Goal: Information Seeking & Learning: Learn about a topic

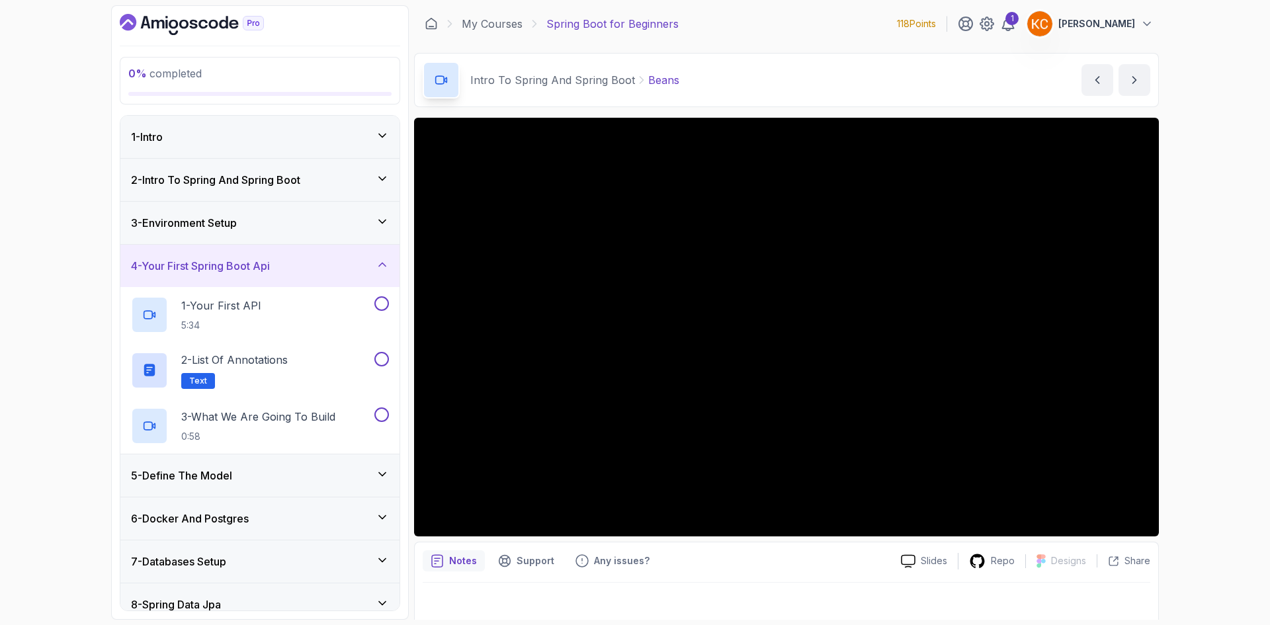
scroll to position [9, 0]
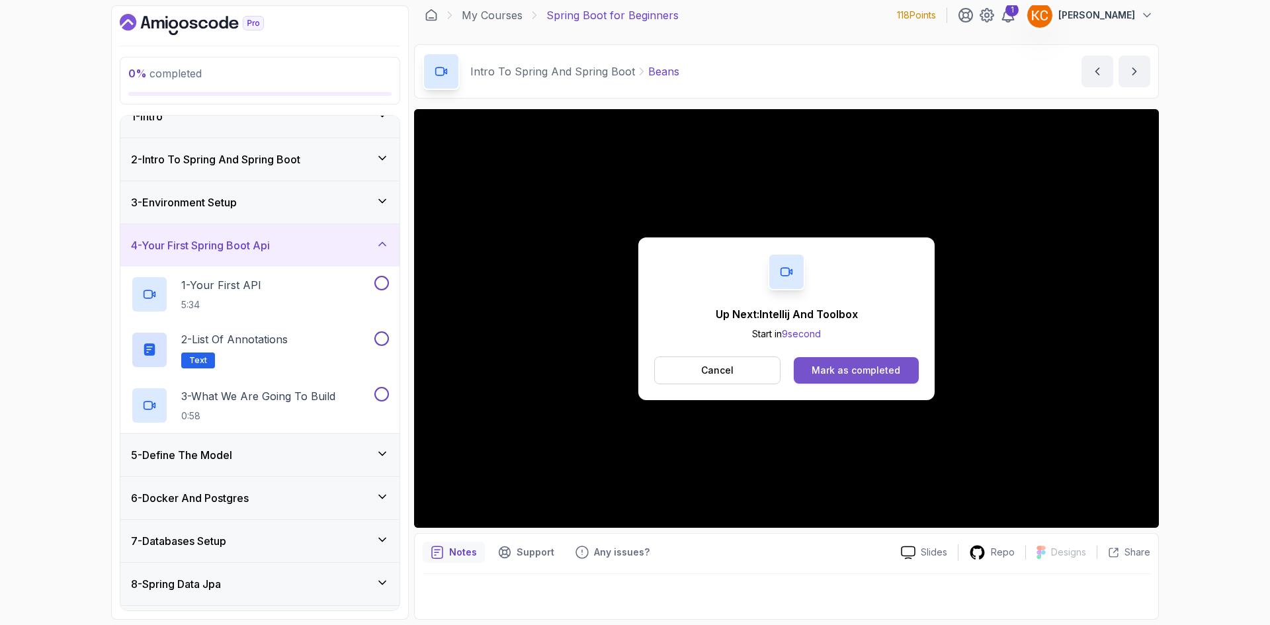
click at [876, 376] on div "Mark as completed" at bounding box center [855, 370] width 89 height 13
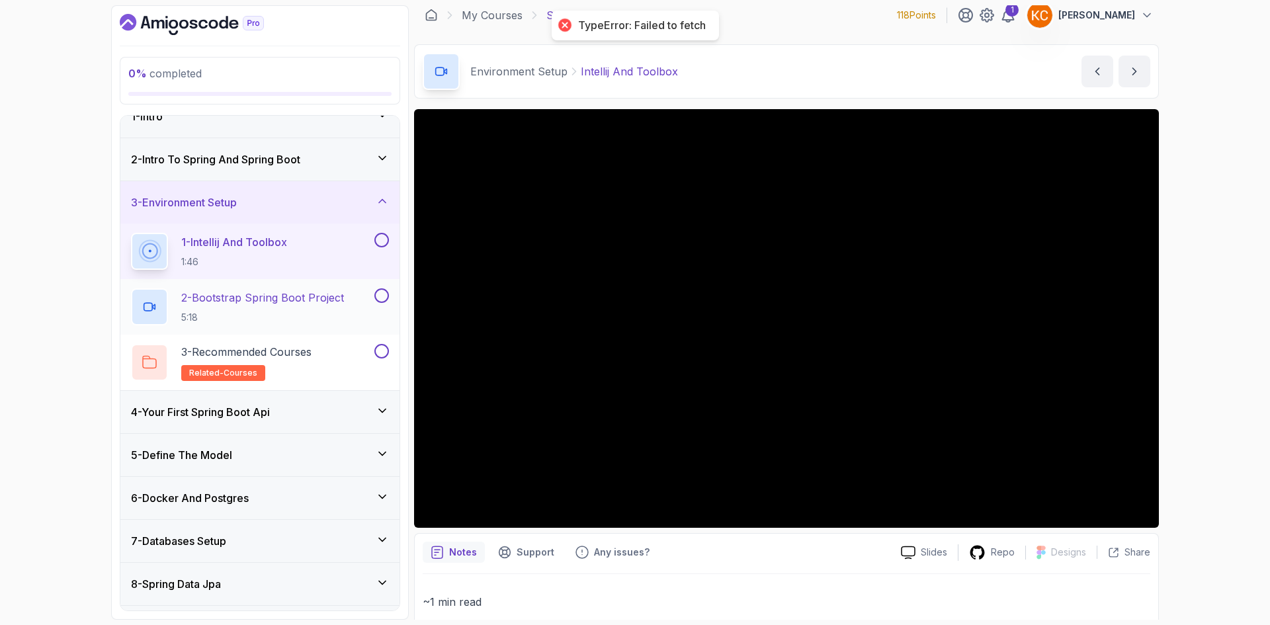
click at [274, 313] on p "5:18" at bounding box center [262, 317] width 163 height 13
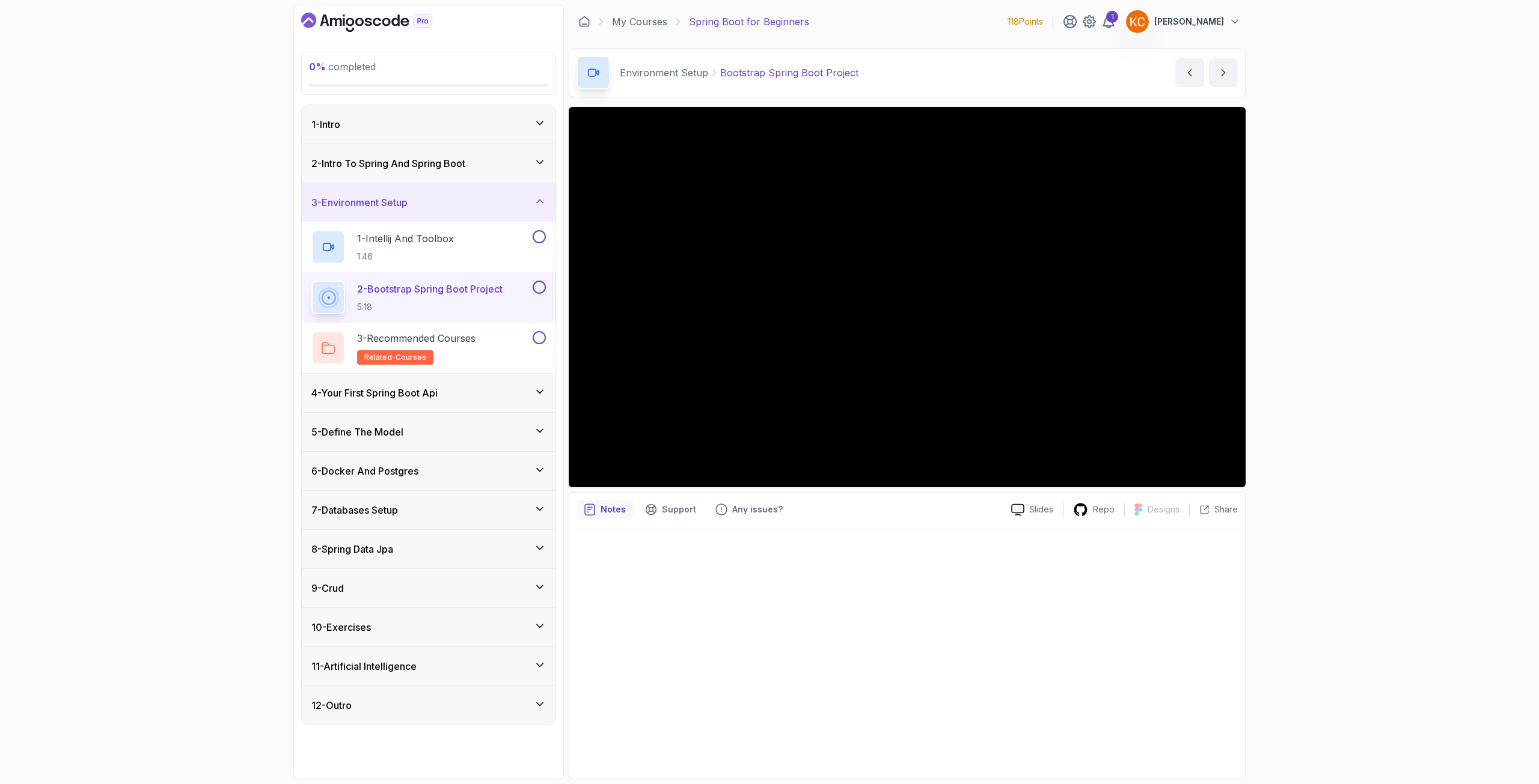
click at [1154, 20] on p "[PERSON_NAME]" at bounding box center [1189, 21] width 70 height 12
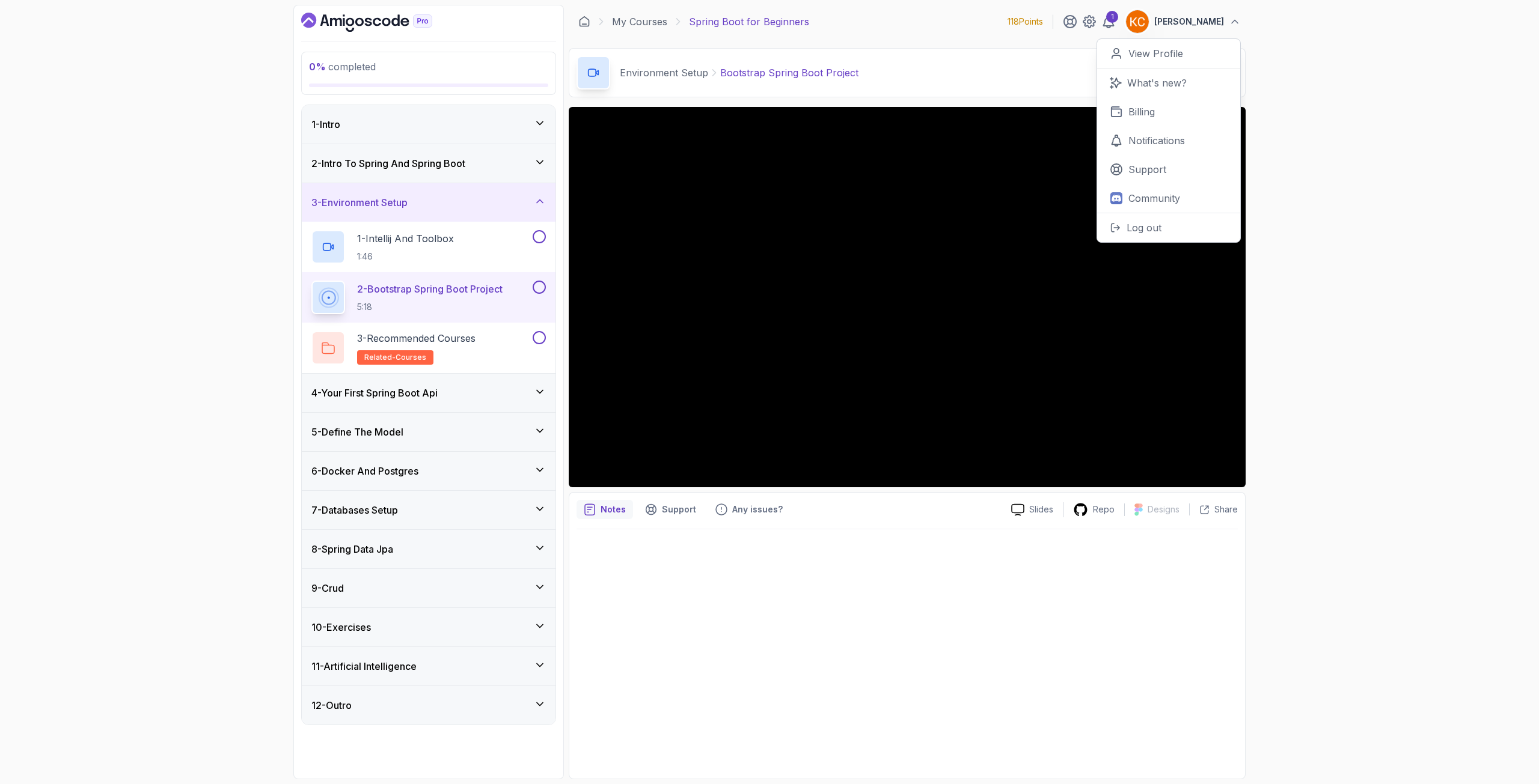
click at [1154, 278] on div "0 % completed 1 - Intro 2 - Intro To Spring And Spring Boot 3 - Environment Set…" at bounding box center [769, 392] width 1539 height 784
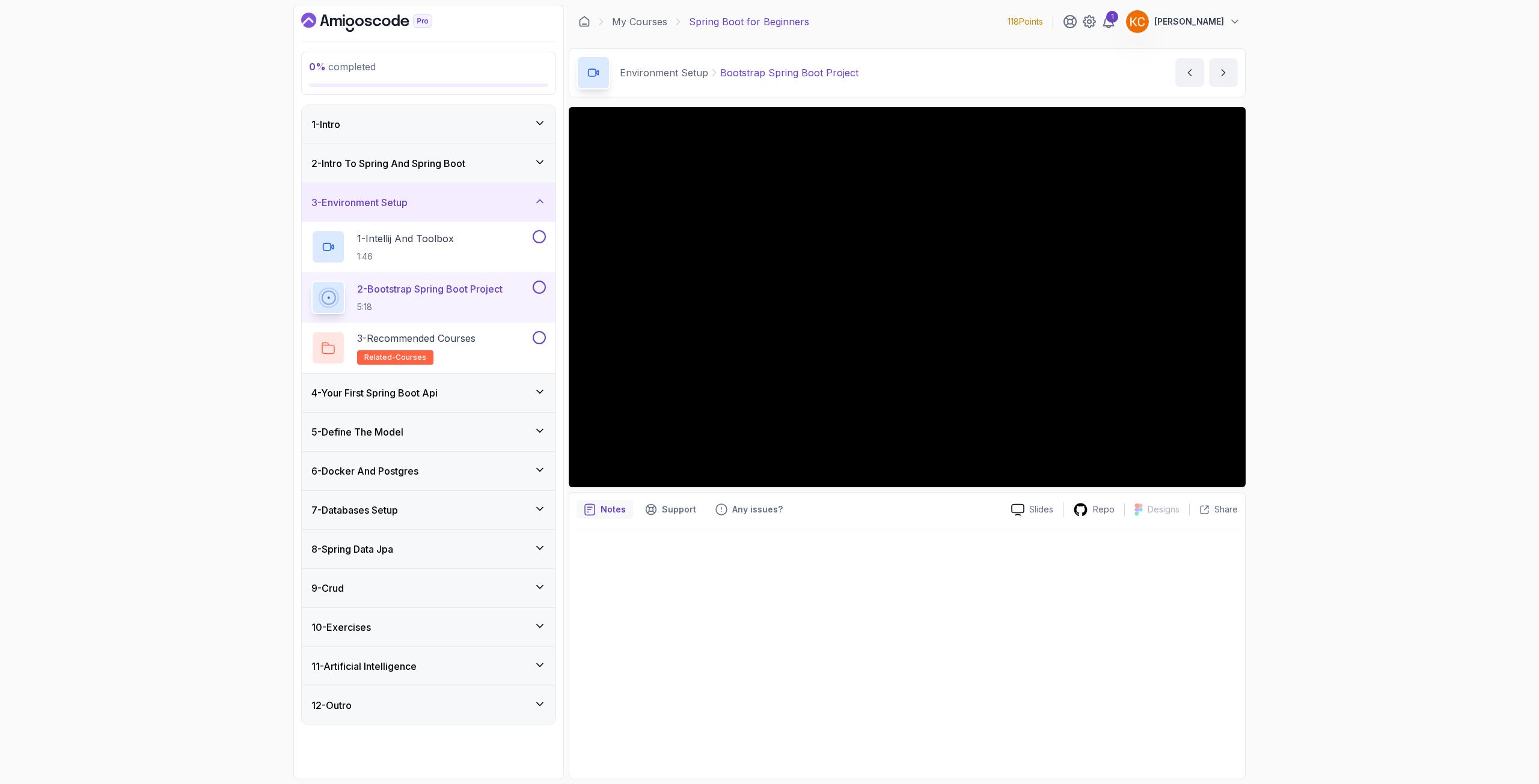
click at [417, 389] on h3 "4 - Your First Spring Boot Api" at bounding box center [375, 393] width 126 height 15
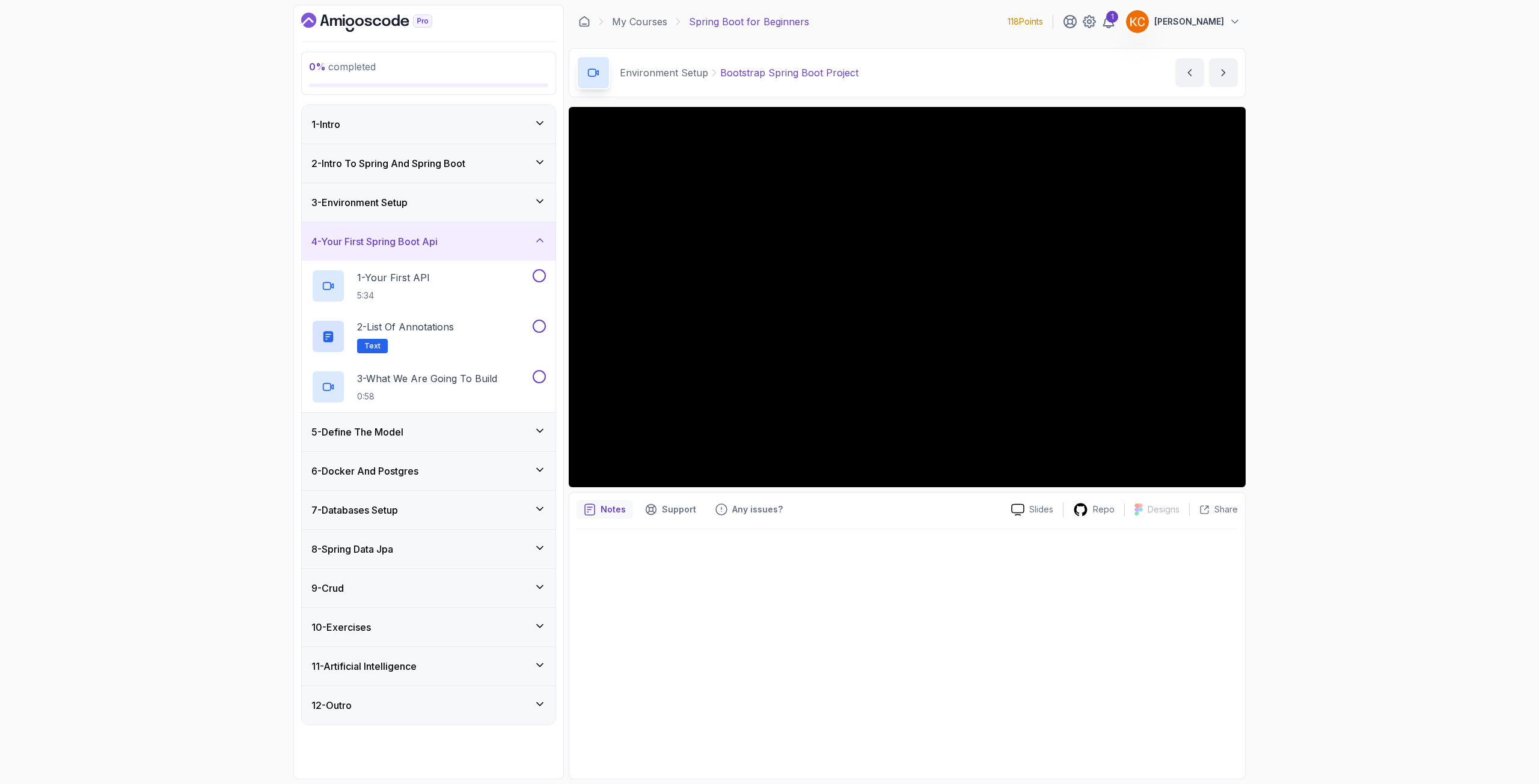
click at [395, 427] on h3 "5 - Define The Model" at bounding box center [357, 432] width 92 height 15
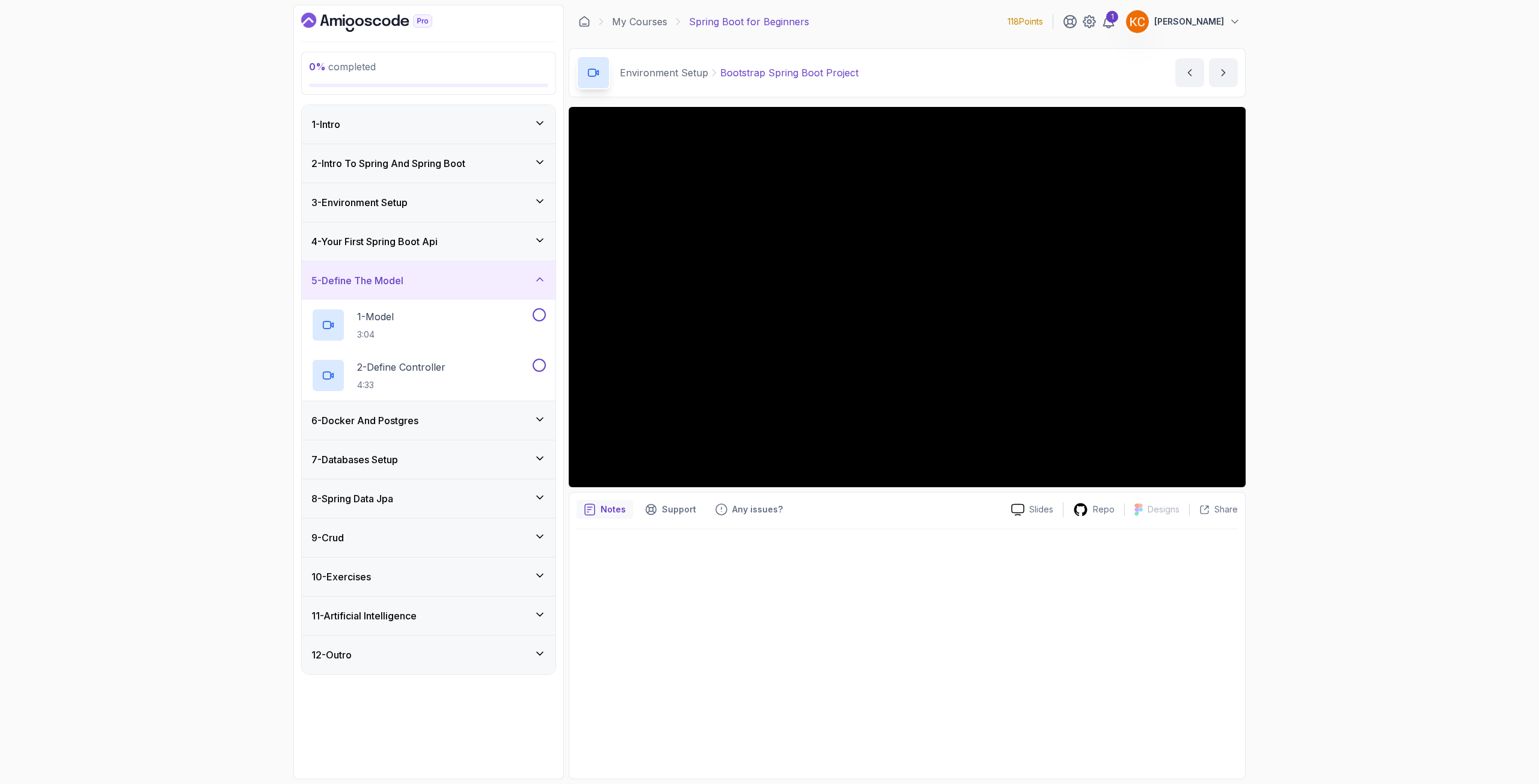
click at [395, 427] on h3 "6 - Docker And Postgres" at bounding box center [365, 421] width 107 height 15
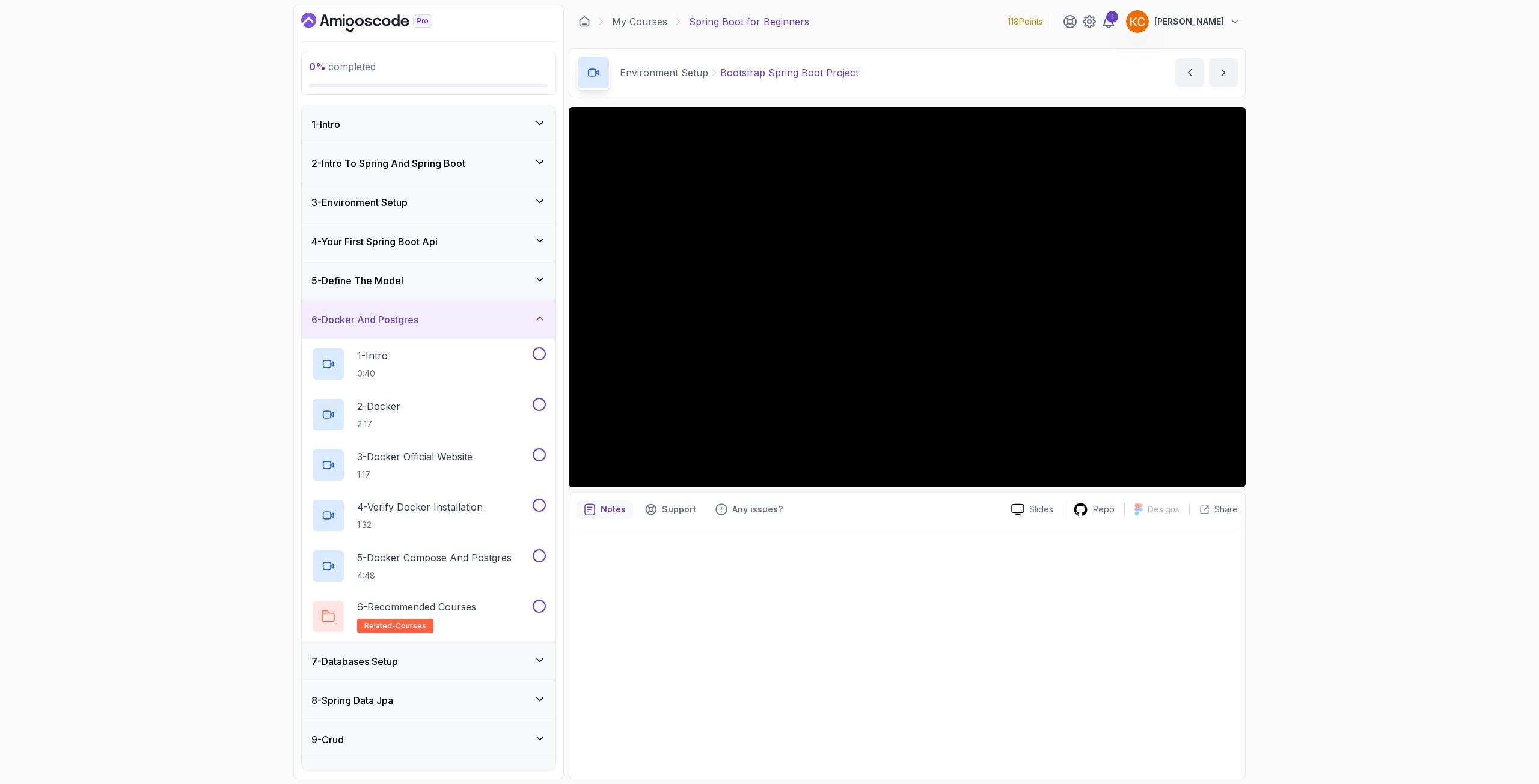
click at [413, 567] on div "7 - Databases Setup" at bounding box center [429, 661] width 235 height 15
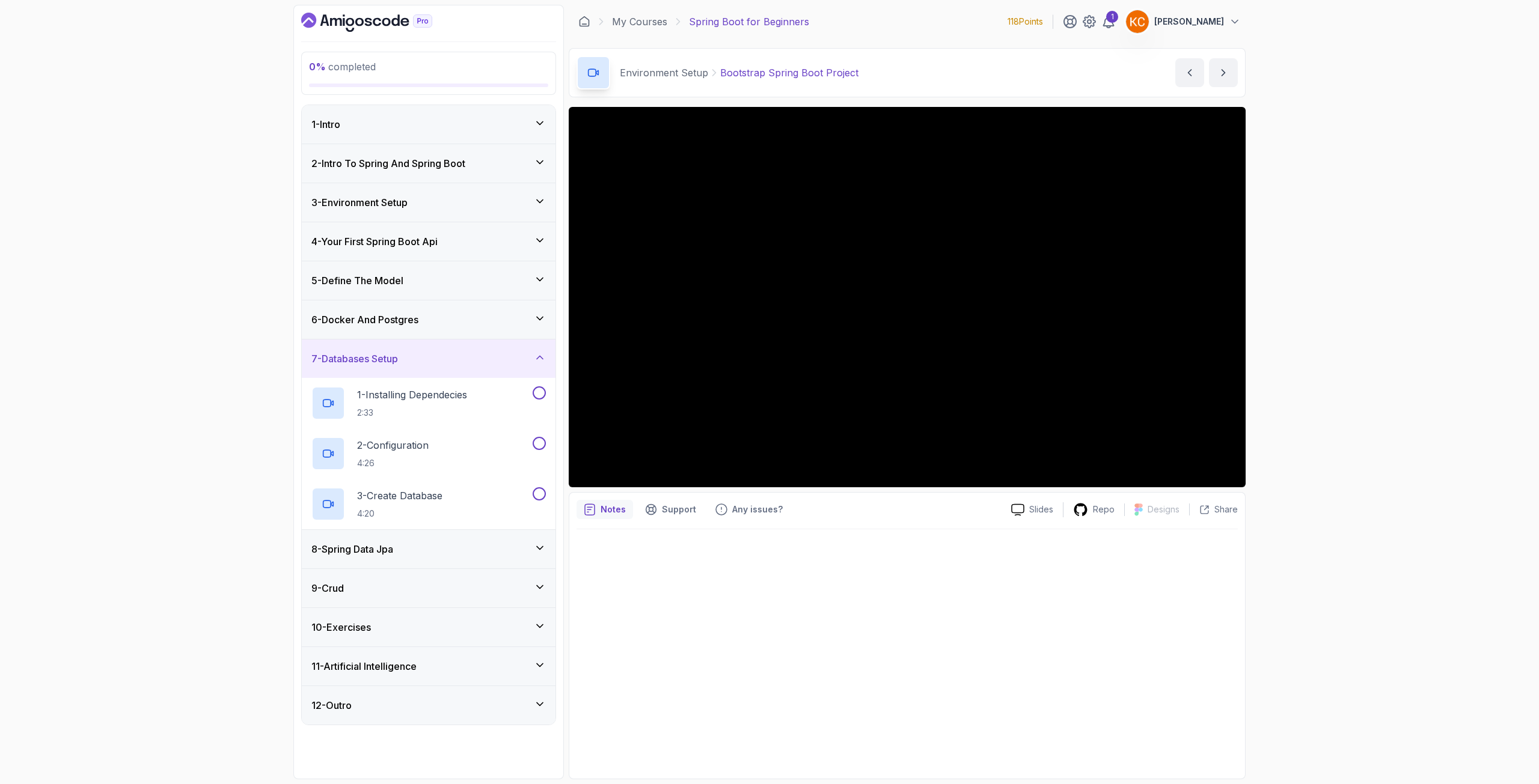
click at [377, 567] on div "9 - Crud" at bounding box center [428, 588] width 254 height 38
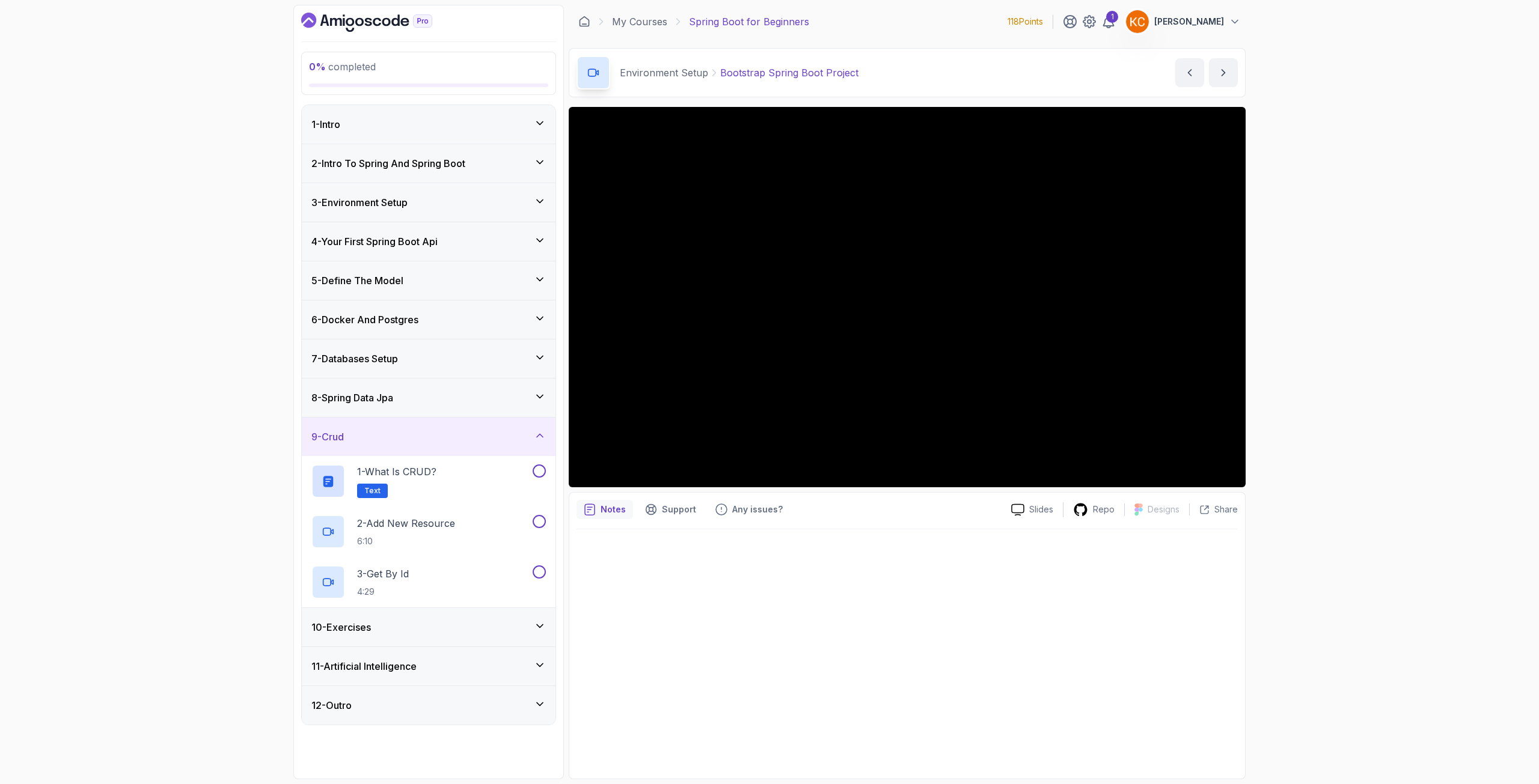
click at [399, 567] on div "10 - Exercises" at bounding box center [429, 627] width 235 height 15
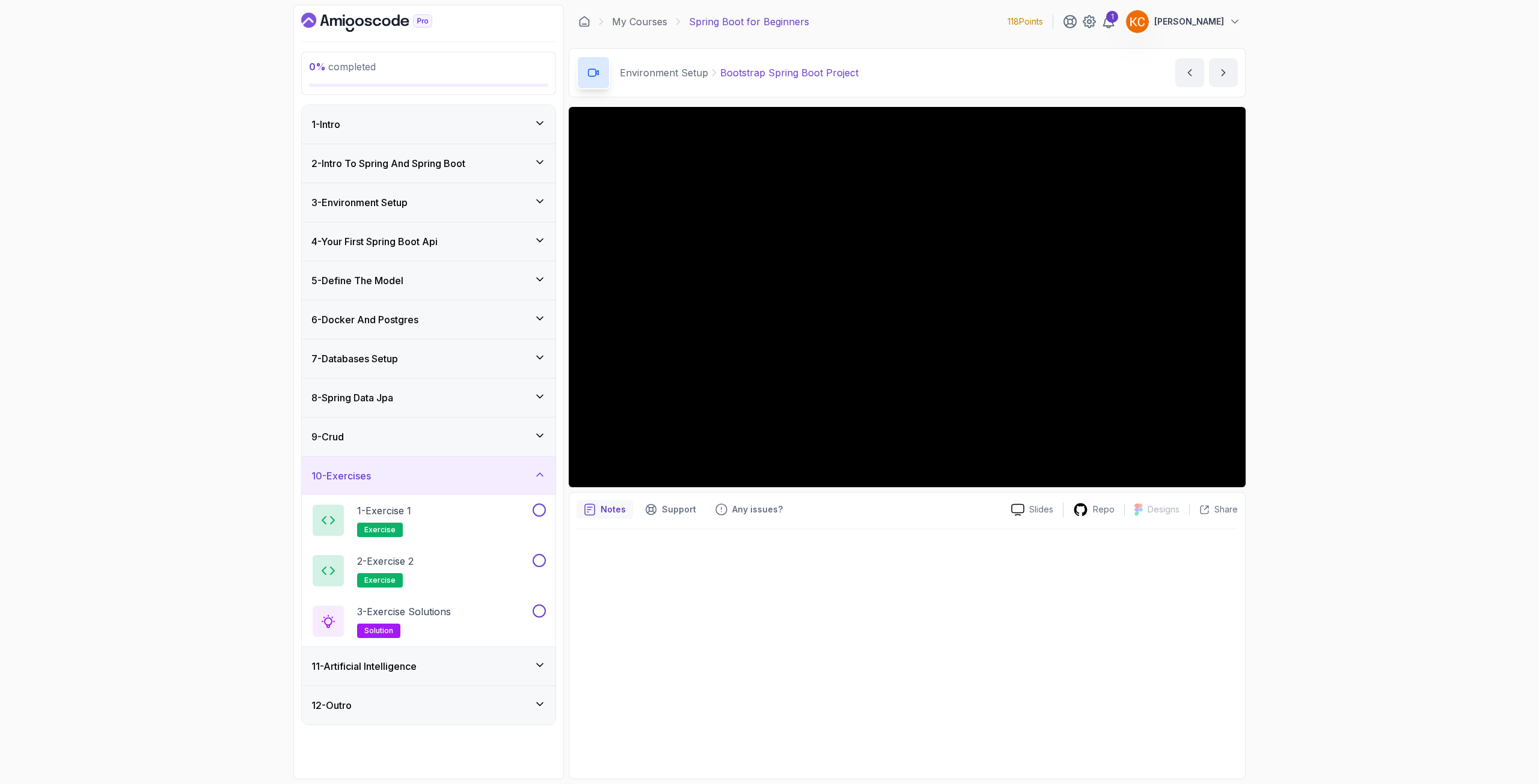
click at [390, 567] on h3 "11 - Artificial Intelligence" at bounding box center [365, 666] width 105 height 15
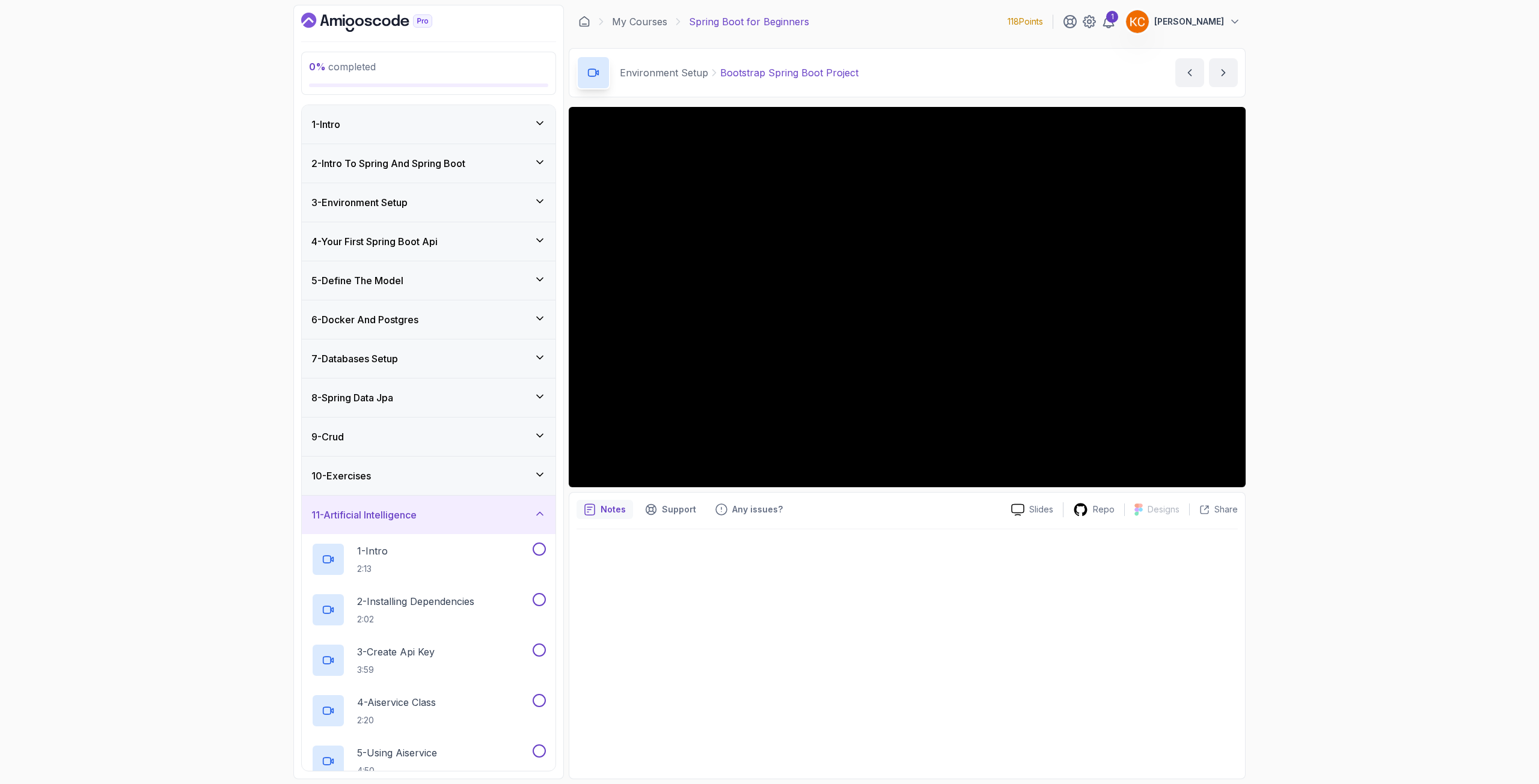
click at [390, 374] on div "7 - Databases Setup" at bounding box center [428, 359] width 254 height 38
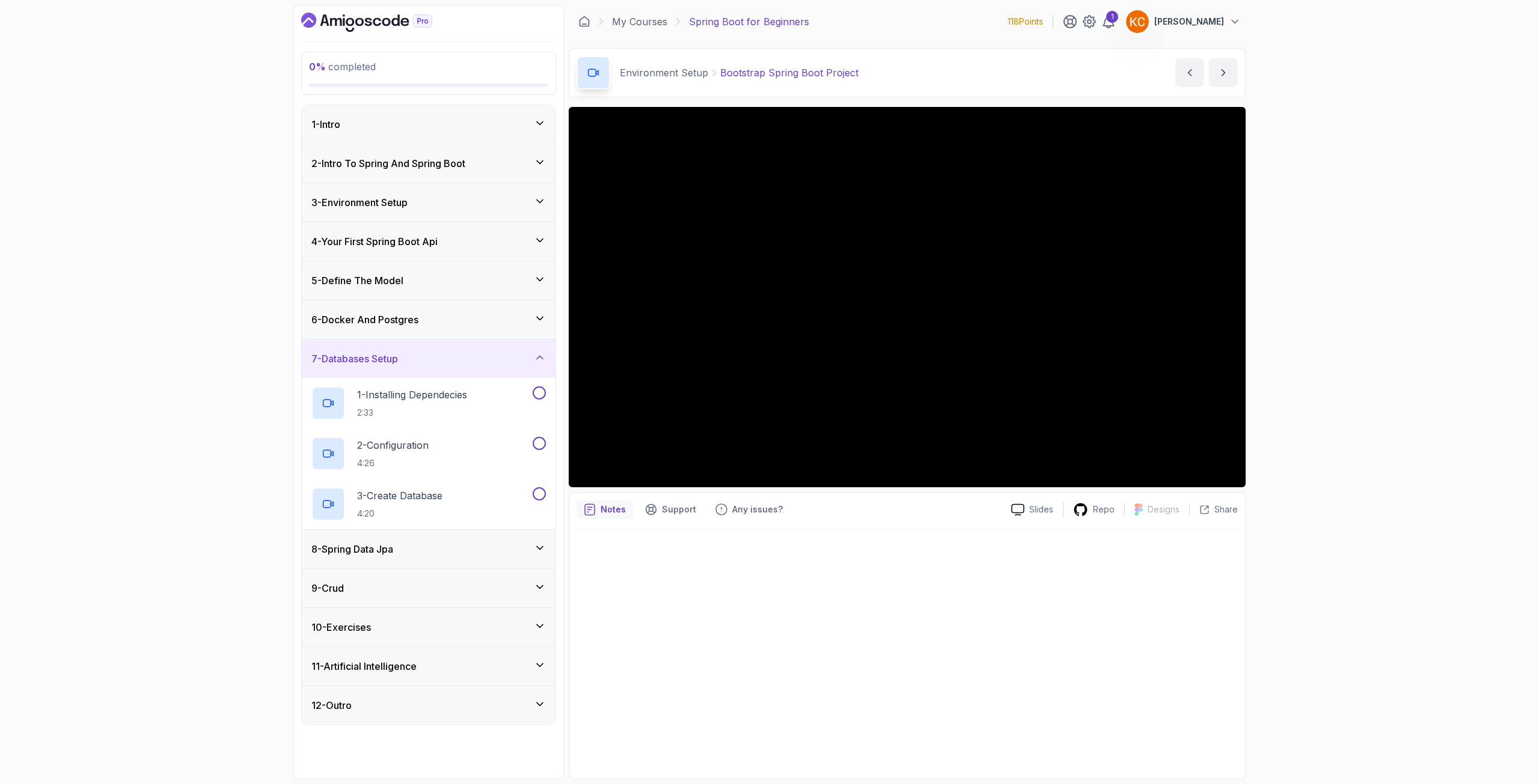
click at [252, 435] on div "0 % completed 1 - Intro 2 - Intro To Spring And Spring Boot 3 - Environment Set…" at bounding box center [769, 392] width 1539 height 784
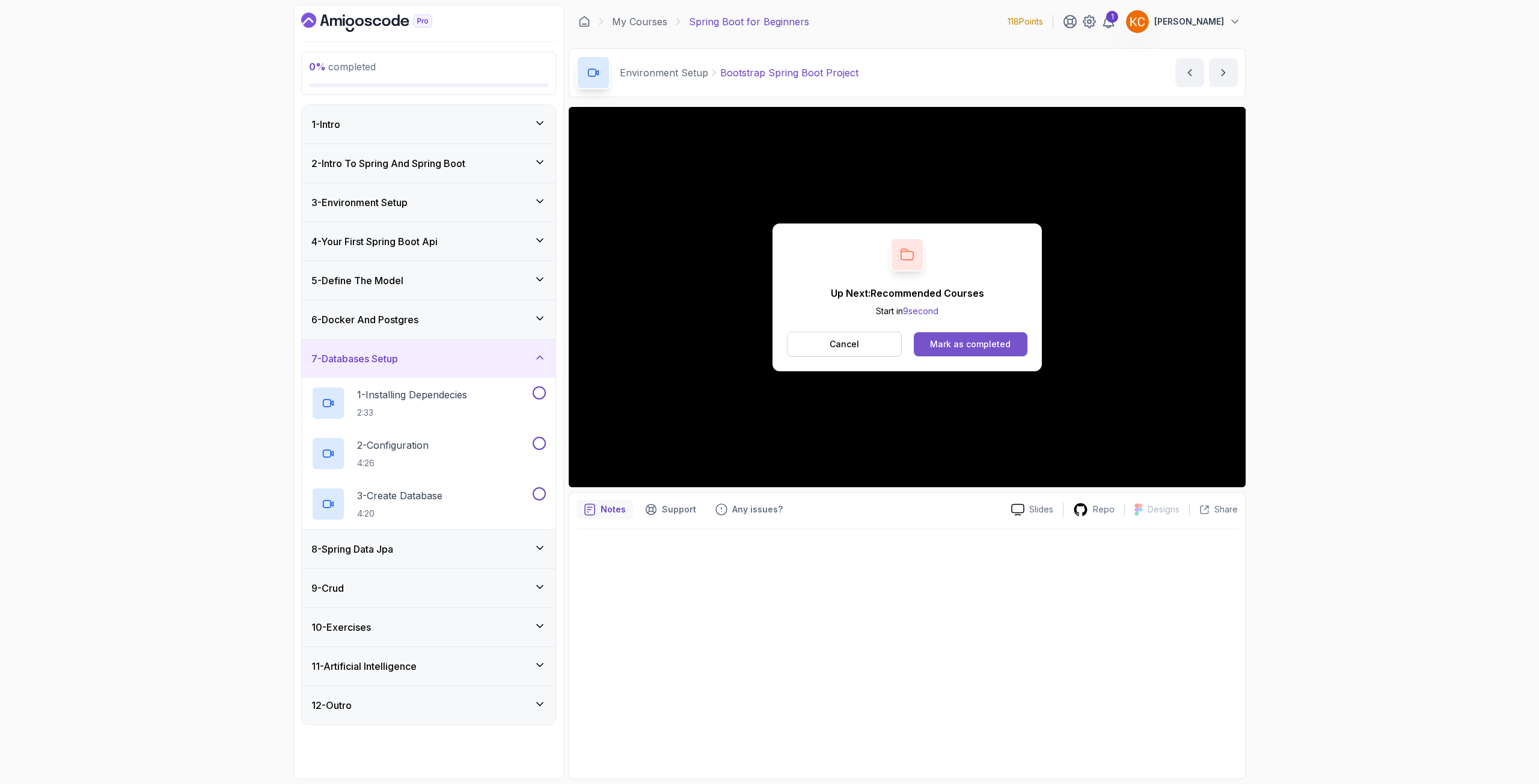
click at [951, 343] on div "Mark as completed" at bounding box center [970, 343] width 81 height 12
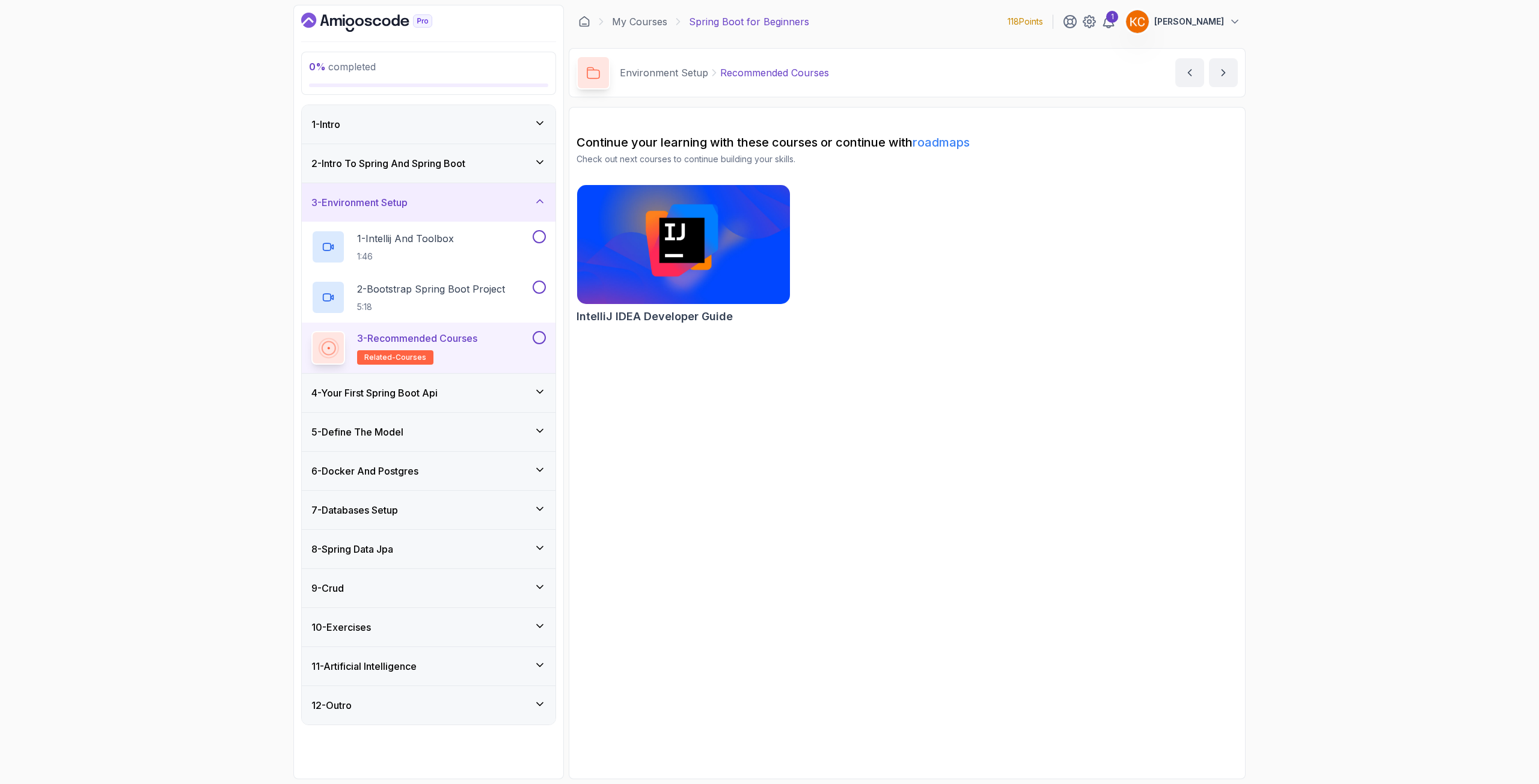
click at [426, 390] on h3 "4 - Your First Spring Boot Api" at bounding box center [375, 393] width 126 height 15
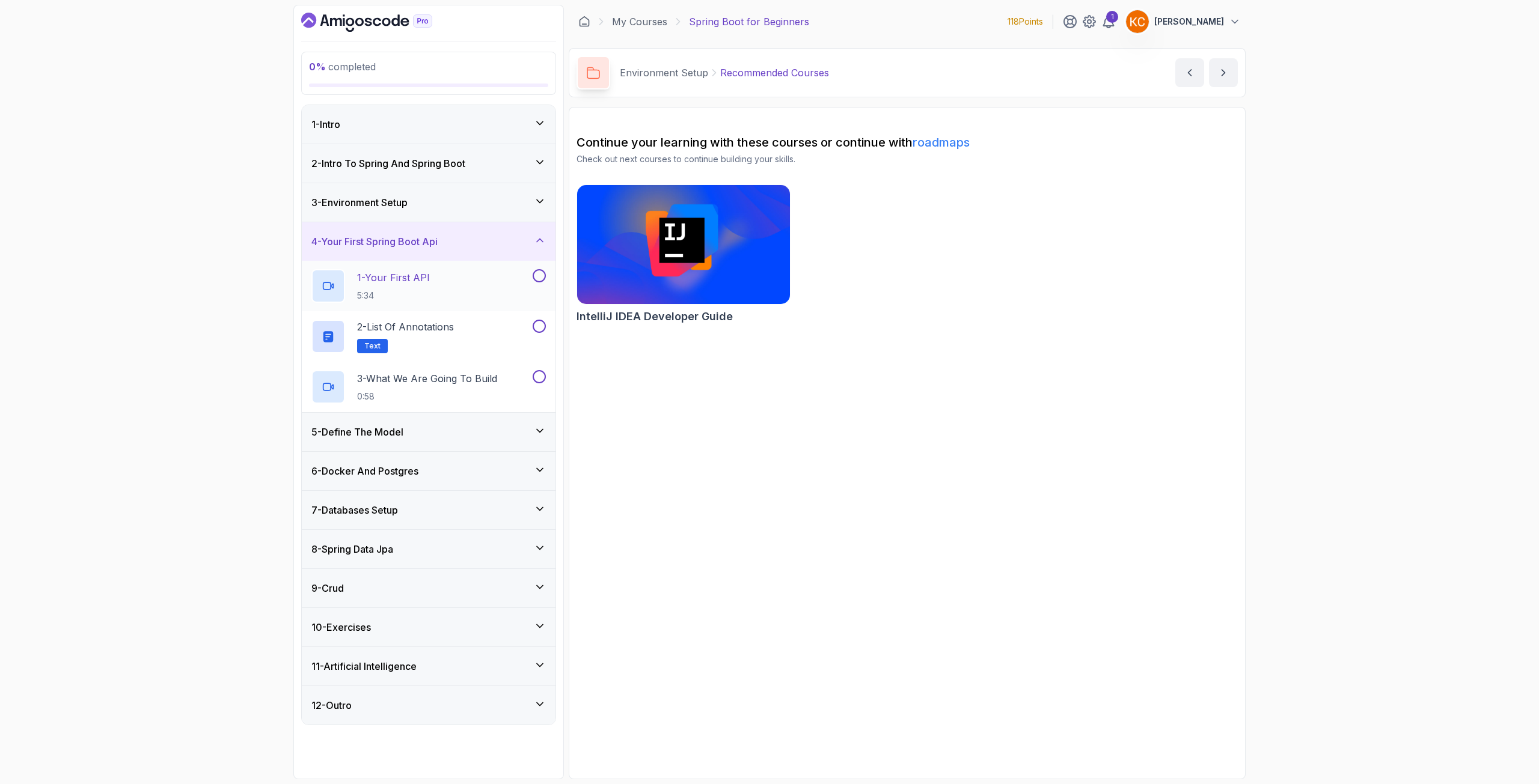
click at [426, 292] on p "5:34" at bounding box center [394, 295] width 73 height 12
click at [338, 282] on div at bounding box center [328, 285] width 34 height 34
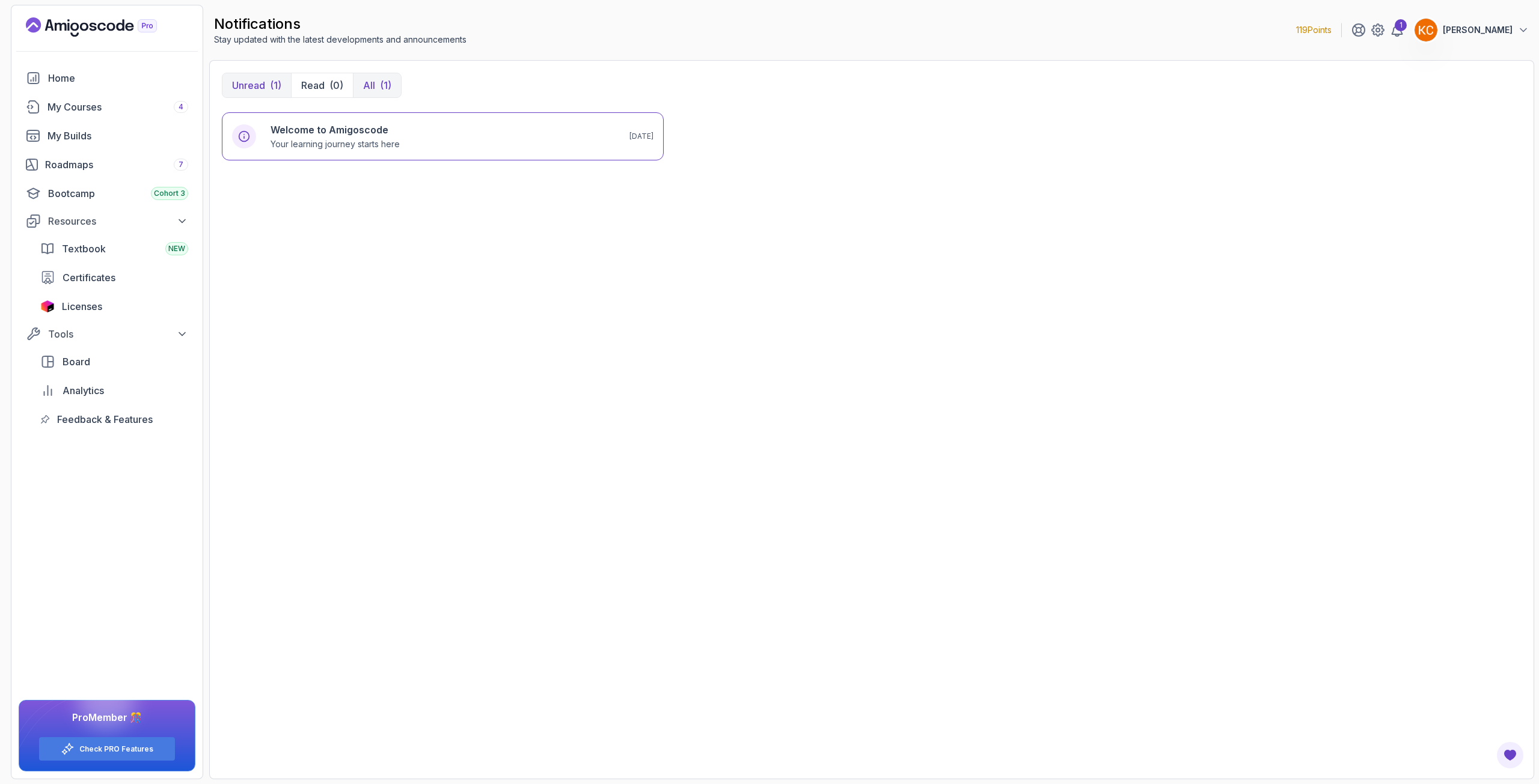
click at [368, 86] on p "All" at bounding box center [368, 85] width 12 height 15
click at [347, 131] on h6 "Welcome to Amigoscode" at bounding box center [335, 130] width 129 height 15
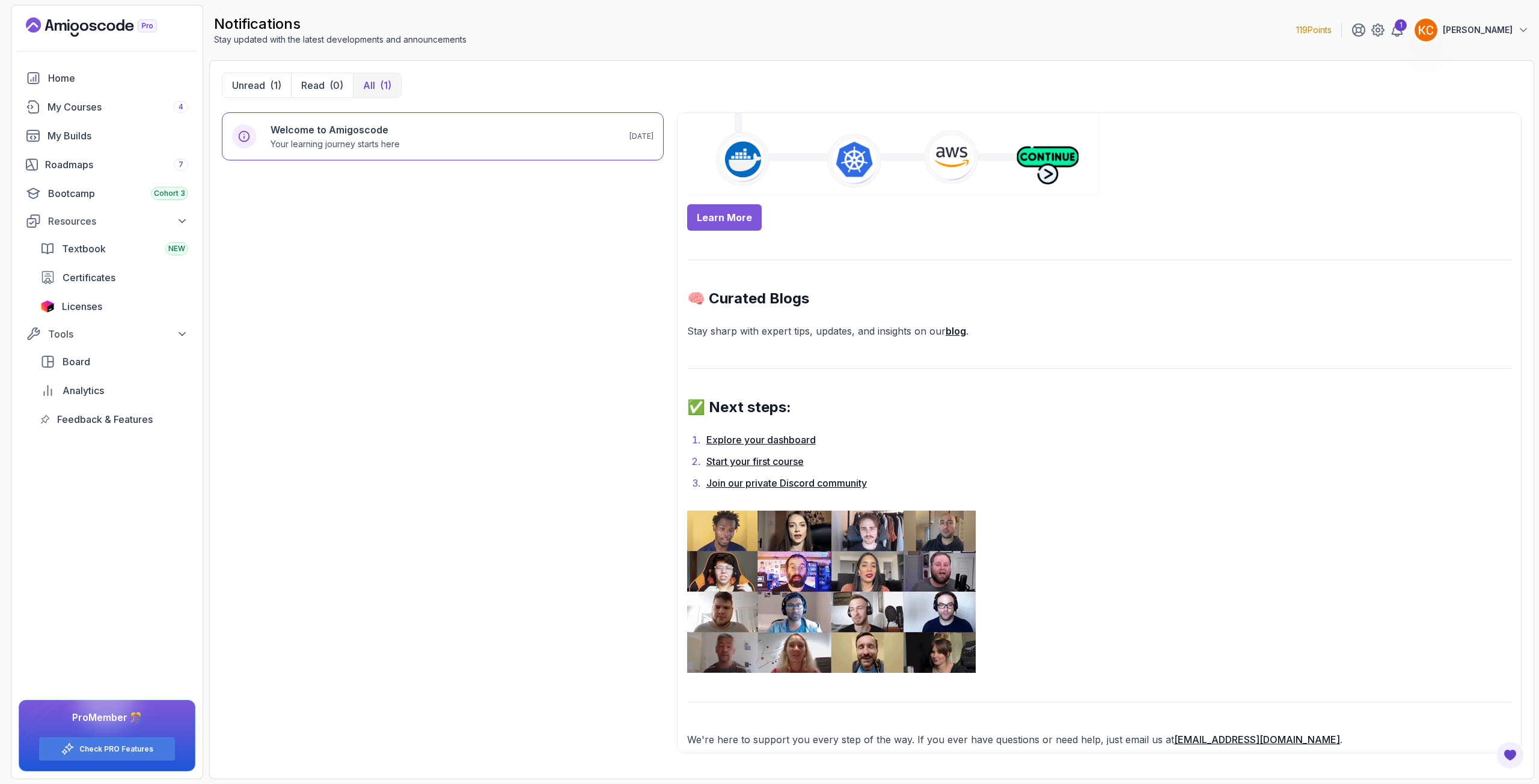
scroll to position [734, 0]
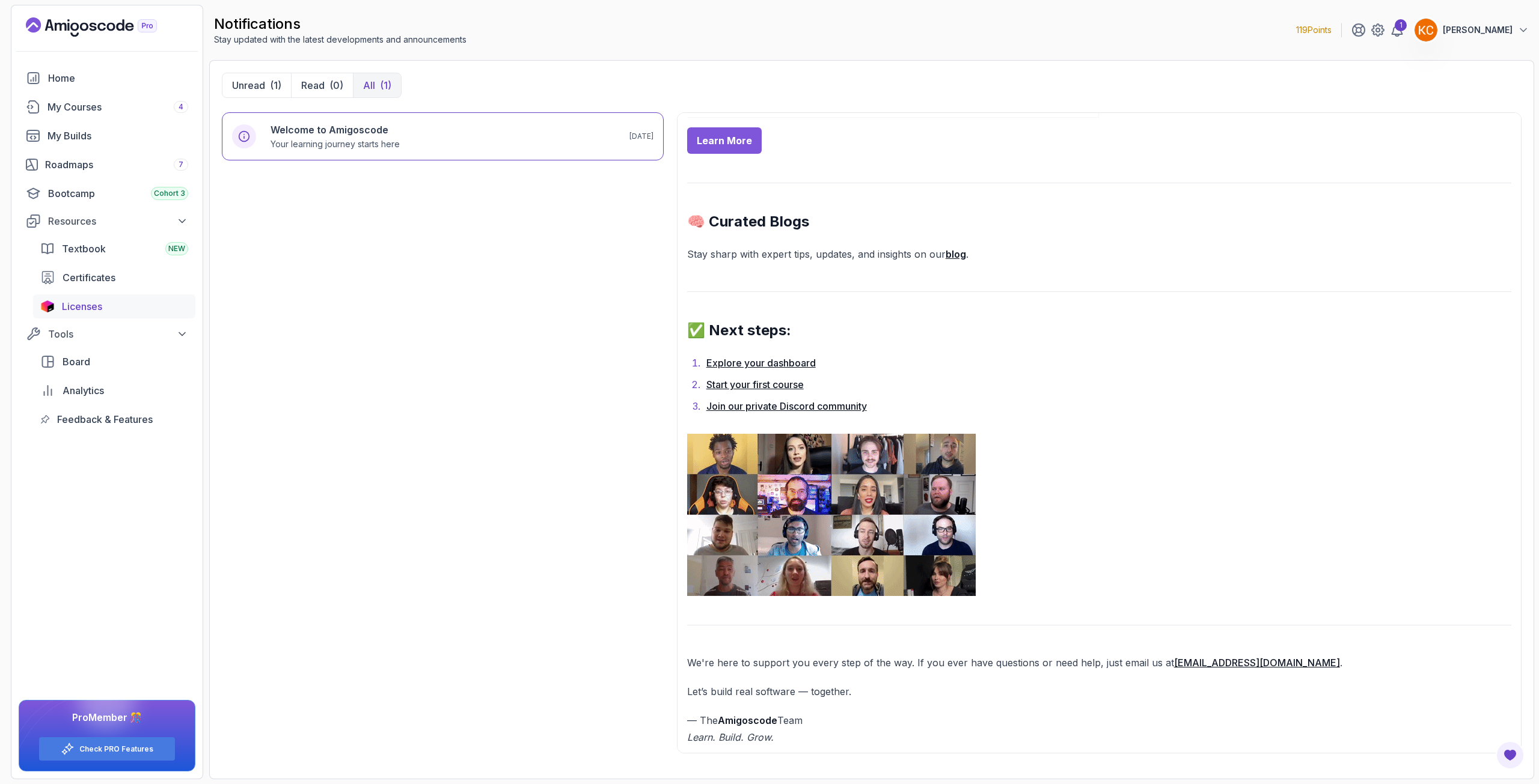
click at [95, 299] on span "Licenses" at bounding box center [82, 306] width 40 height 15
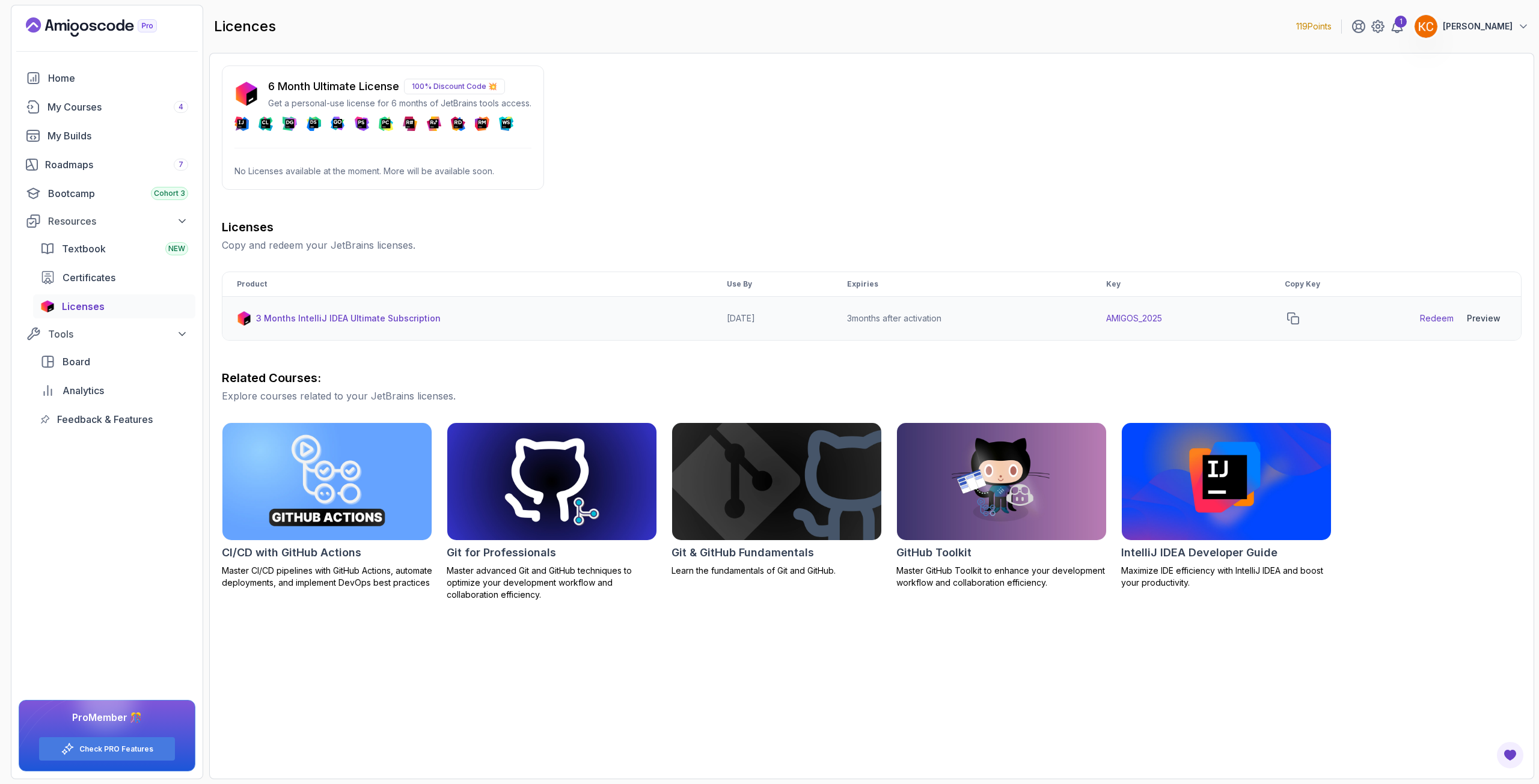
click at [1159, 321] on td "AMIGOS_2025" at bounding box center [1181, 319] width 178 height 44
copy tr "AMIGOS_2025"
click at [1440, 320] on link "Redeem" at bounding box center [1436, 318] width 34 height 12
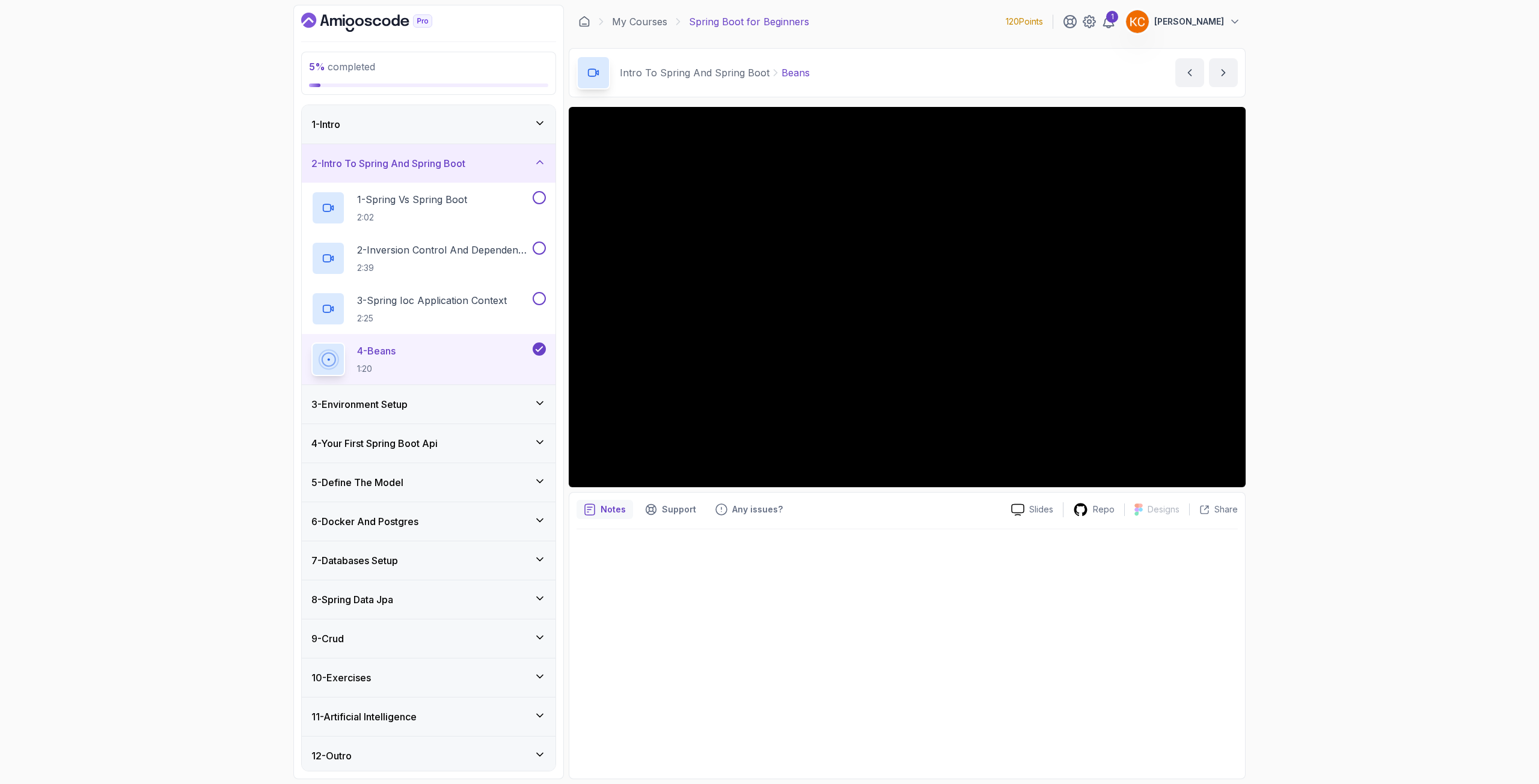
click at [407, 407] on h3 "3 - Environment Setup" at bounding box center [360, 404] width 96 height 15
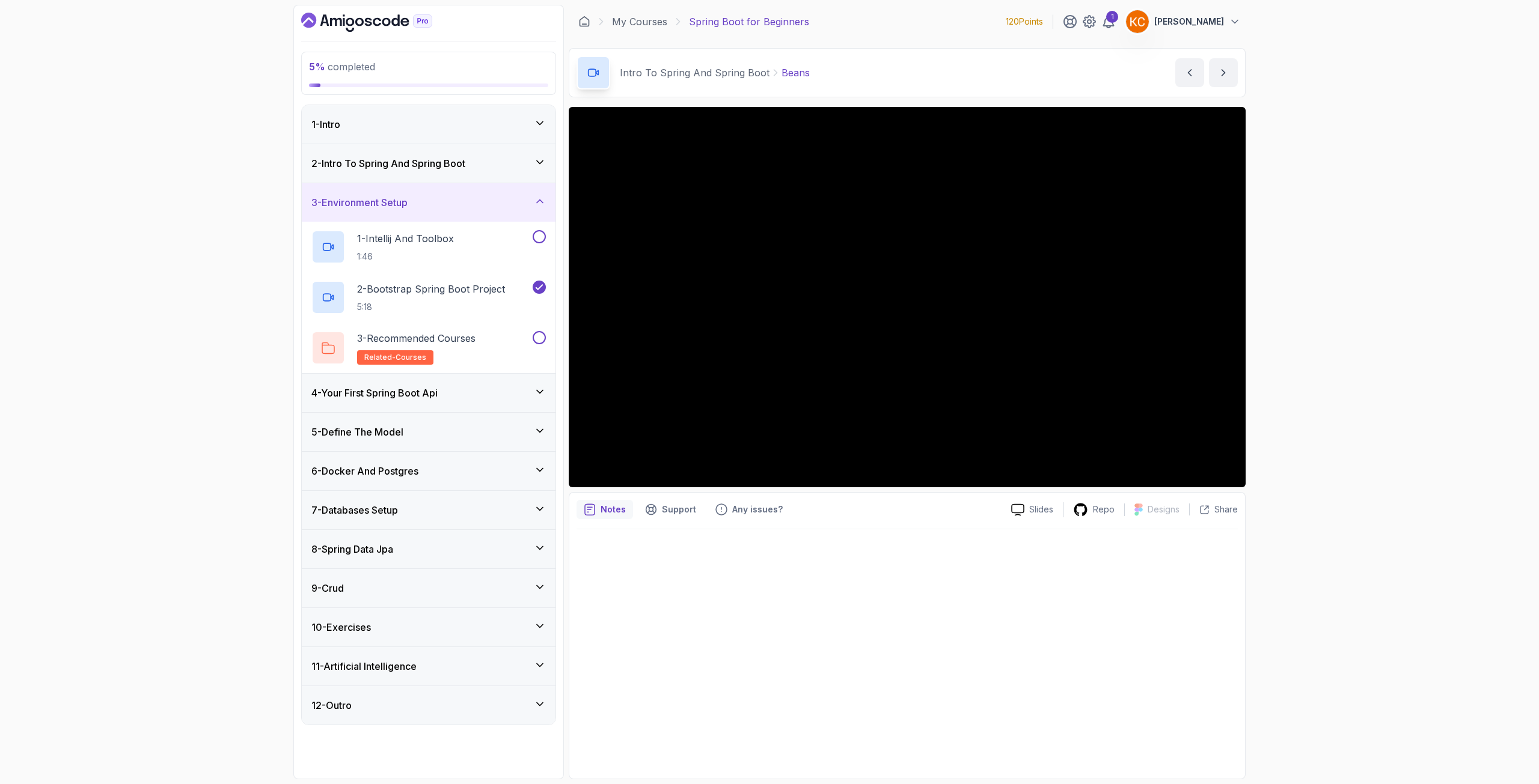
click at [465, 384] on div "4 - Your First Spring Boot Api" at bounding box center [428, 392] width 254 height 38
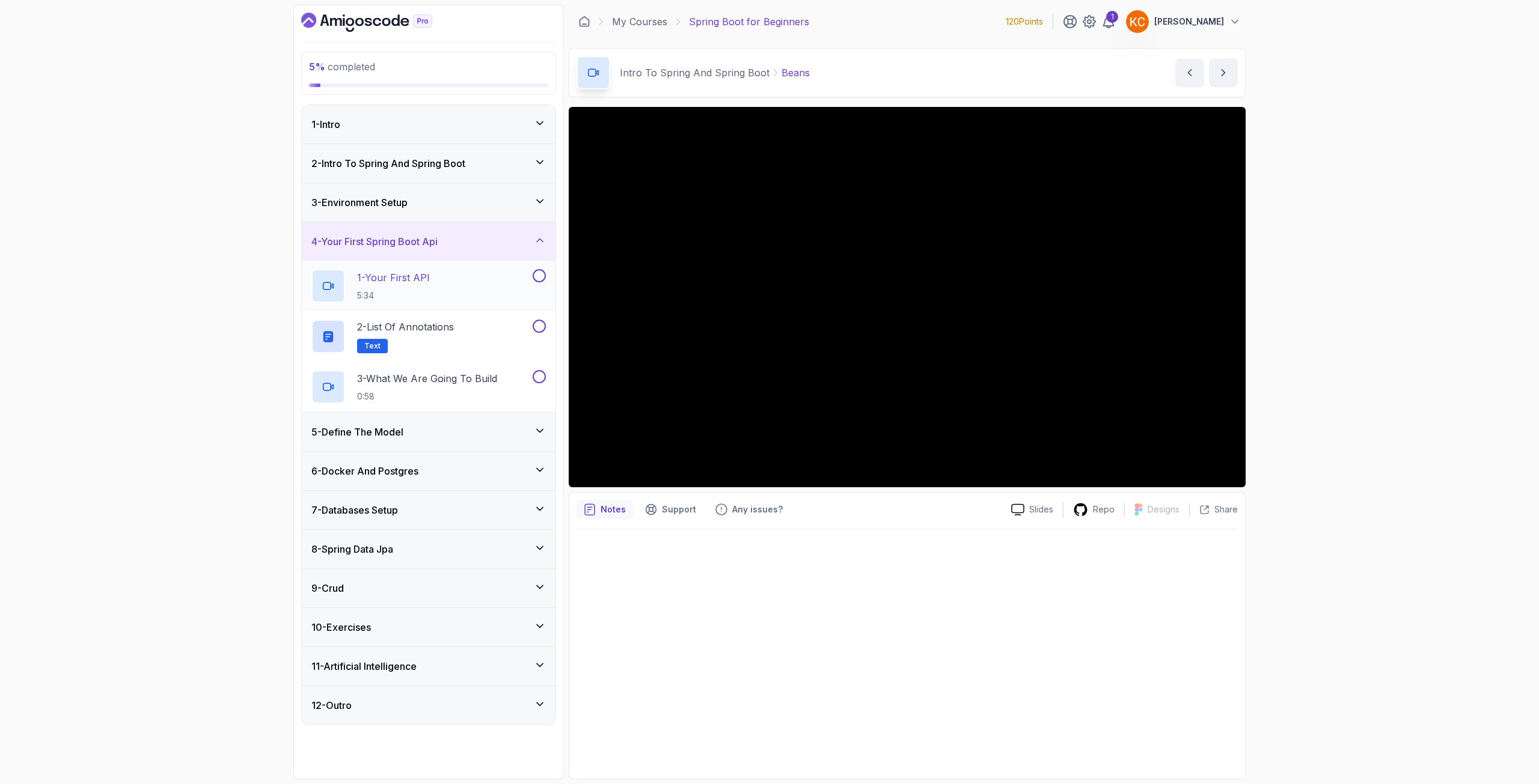
click at [445, 295] on div "1 - Your First API 5:34" at bounding box center [421, 285] width 219 height 34
click at [1221, 68] on icon "next content" at bounding box center [1223, 72] width 12 height 12
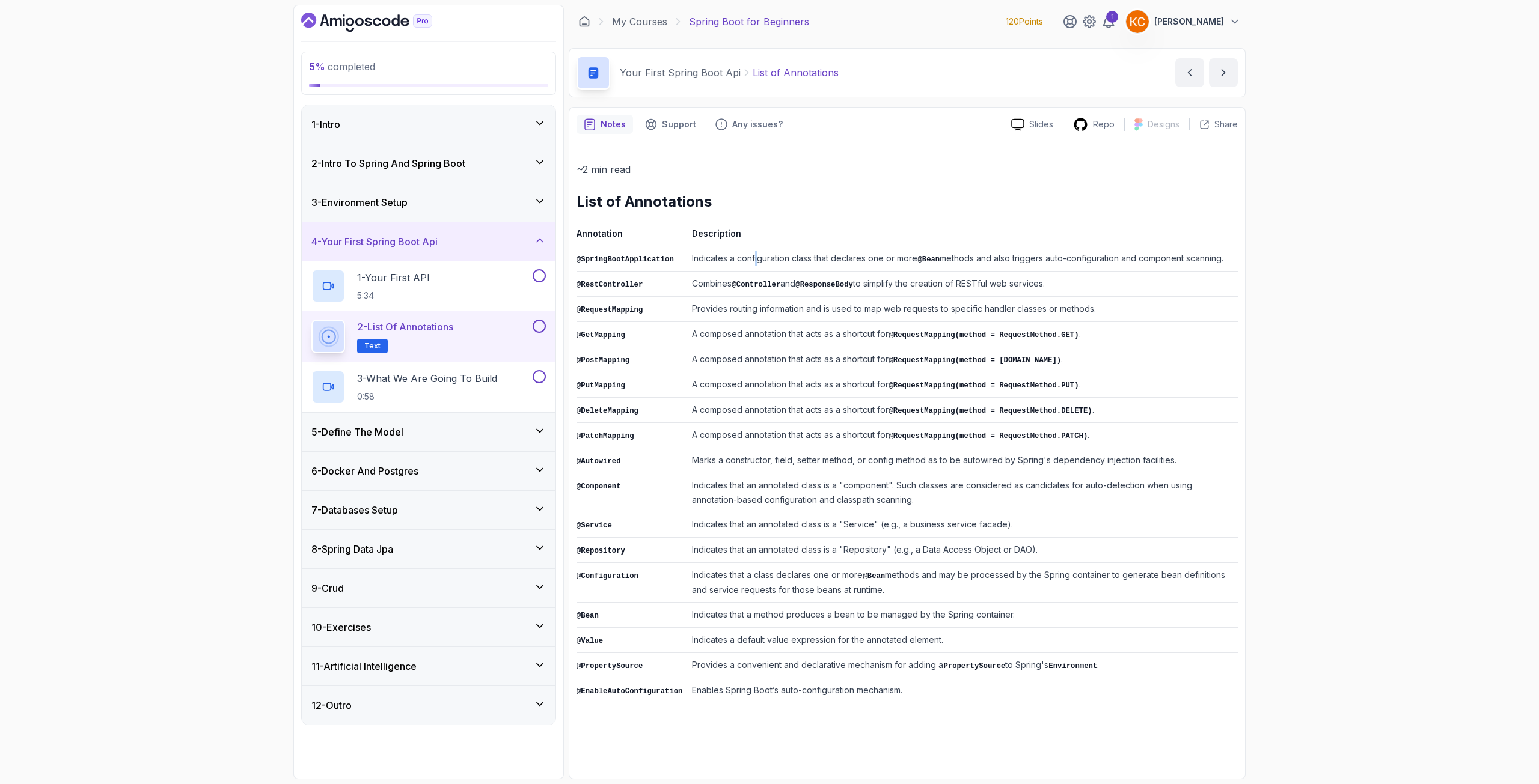
click at [748, 256] on td "Indicates a configuration class that declares one or more @Bean methods and als…" at bounding box center [963, 259] width 551 height 25
click at [748, 255] on td "Indicates a configuration class that declares one or more @Bean methods and als…" at bounding box center [963, 259] width 551 height 25
click at [748, 253] on td "Indicates a configuration class that declares one or more @Bean methods and als…" at bounding box center [963, 259] width 551 height 25
click at [653, 253] on td "@SpringBootApplication" at bounding box center [632, 259] width 111 height 25
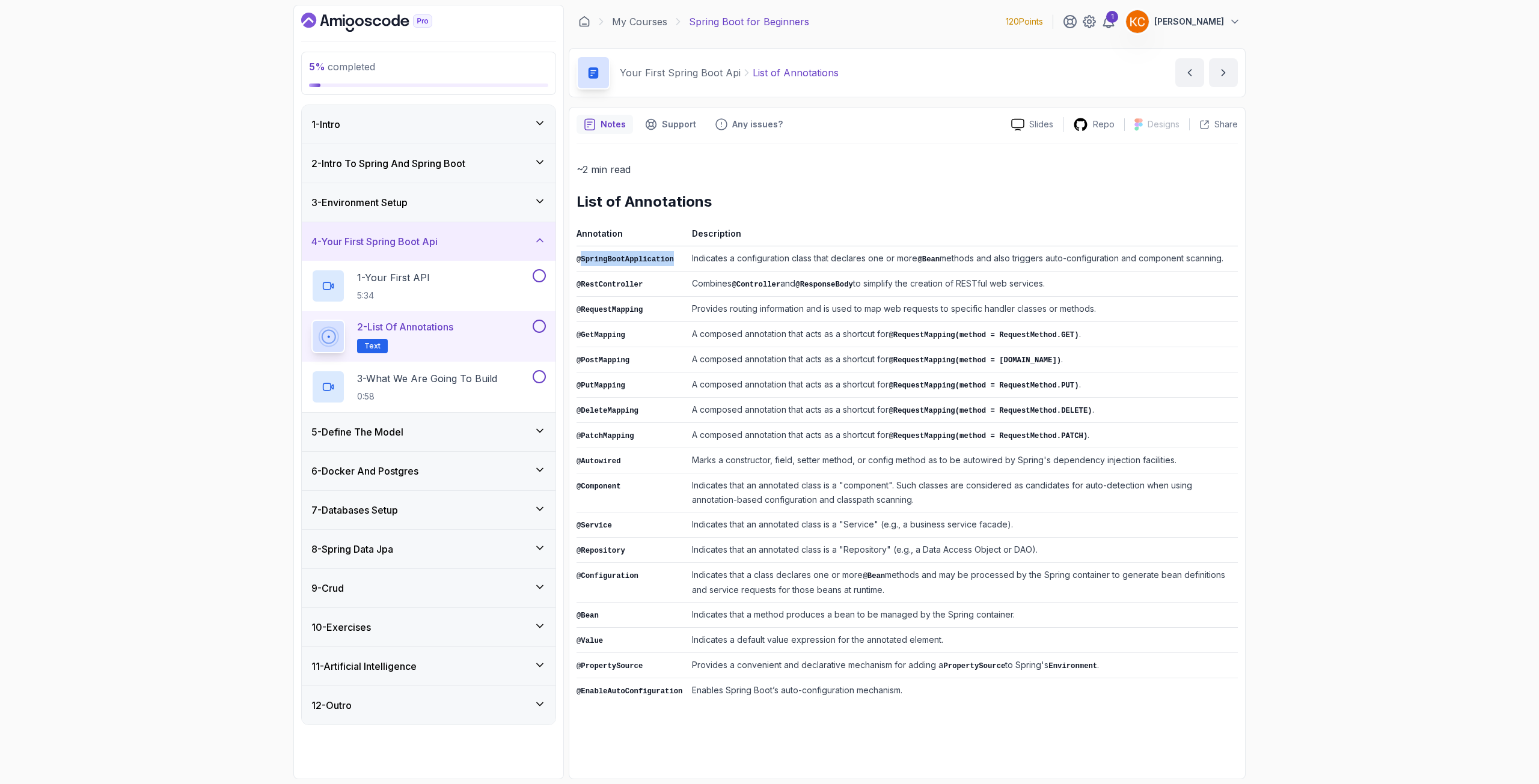
click at [653, 253] on td "@SpringBootApplication" at bounding box center [632, 259] width 111 height 25
click at [653, 253] on td "@SpringBootApplication" at bounding box center [632, 259] width 111 height 25
drag, startPoint x: 685, startPoint y: 254, endPoint x: 676, endPoint y: 254, distance: 9.0
click at [687, 253] on td "Indicates a configuration class that declares one or more @Bean methods and als…" at bounding box center [963, 259] width 551 height 25
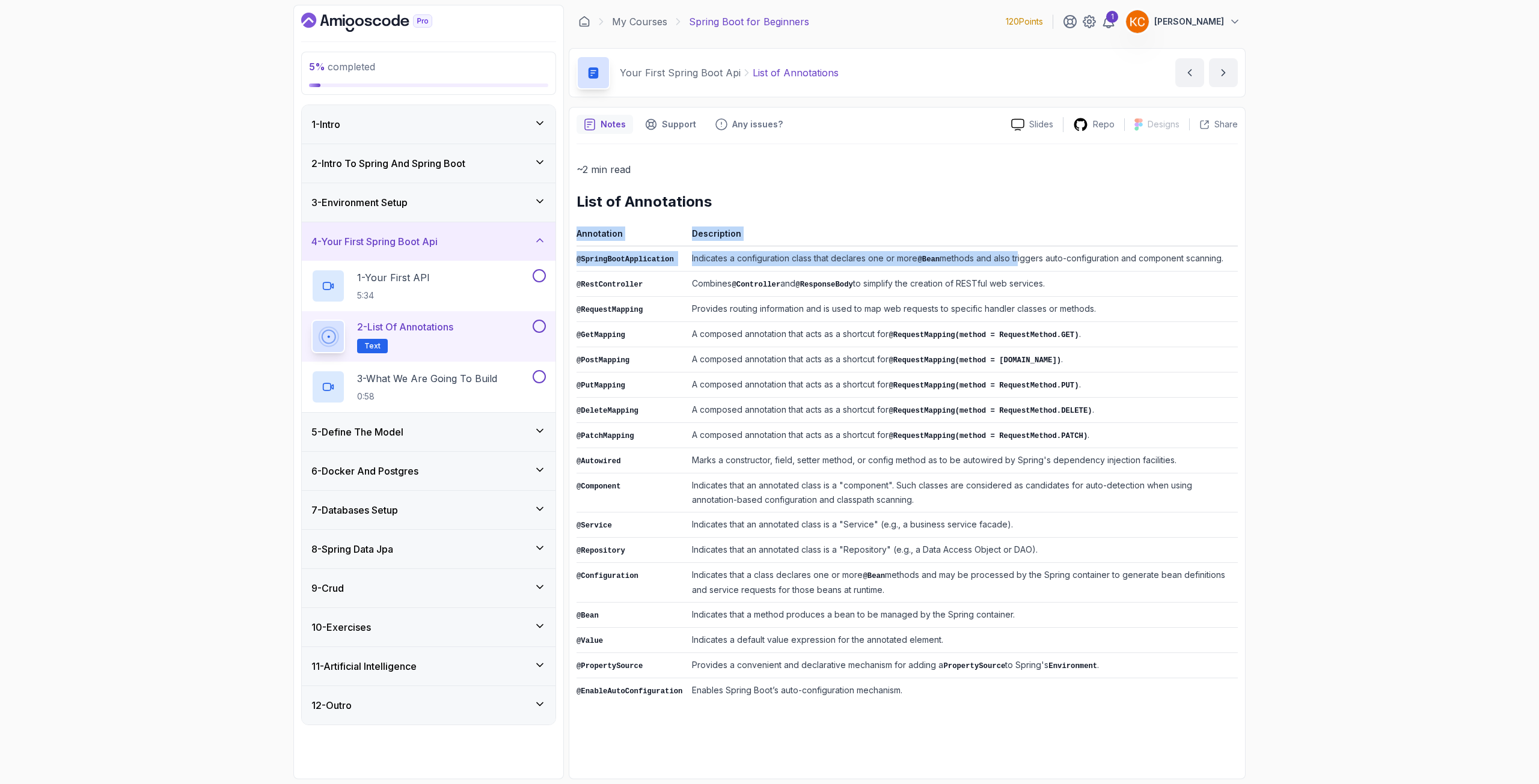
drag, startPoint x: 576, startPoint y: 259, endPoint x: 1011, endPoint y: 260, distance: 435.0
click at [1011, 260] on div "Notes Support Any issues? Slides Repo Designs Design not available Share ~2 min…" at bounding box center [907, 443] width 677 height 672
click at [1011, 260] on td "Indicates a configuration class that declares one or more @Bean methods and als…" at bounding box center [963, 259] width 551 height 25
drag, startPoint x: 1221, startPoint y: 259, endPoint x: 577, endPoint y: 259, distance: 644.0
click at [577, 259] on tr "@SpringBootApplication Indicates a configuration class that declares one or mor…" at bounding box center [906, 259] width 661 height 25
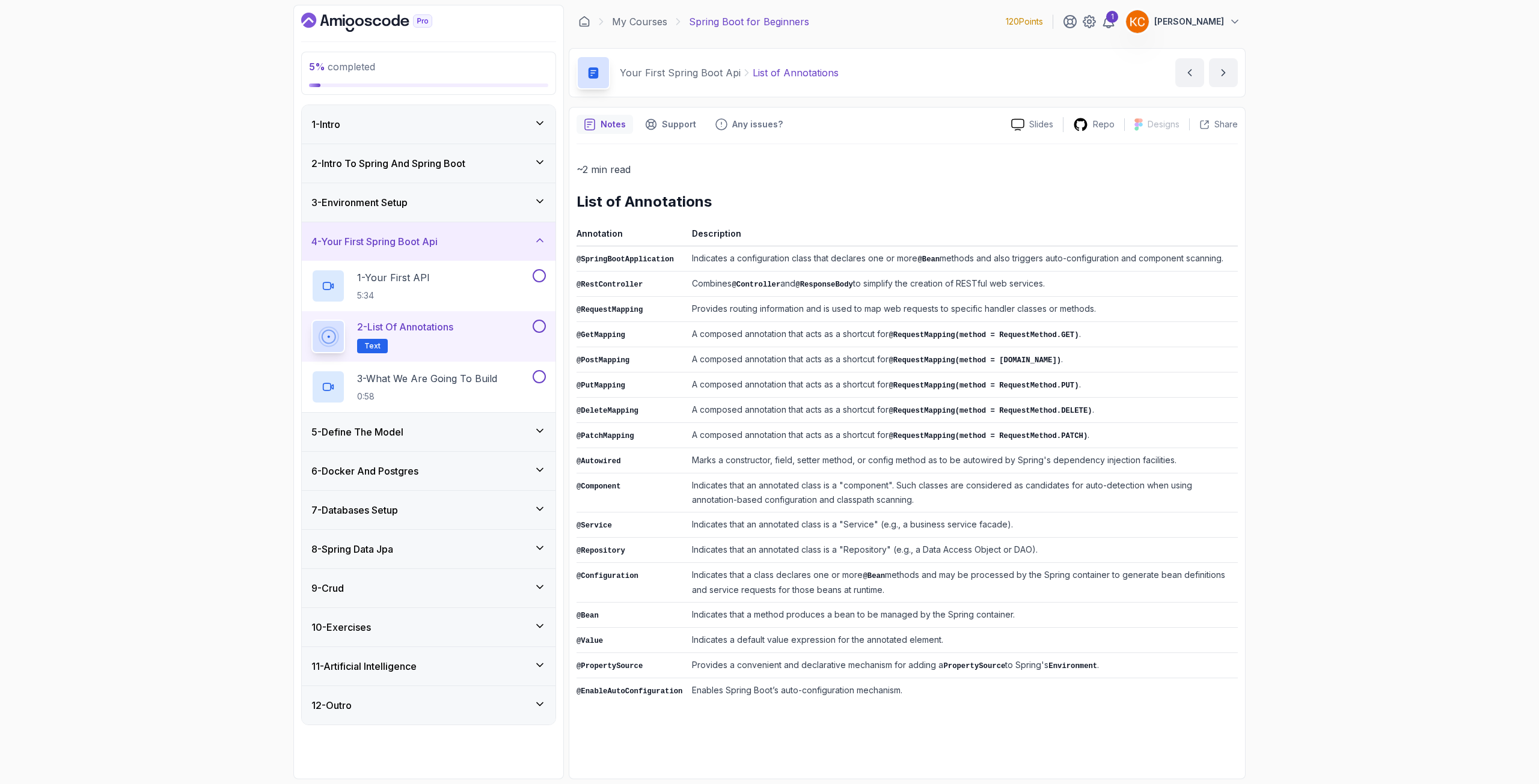
copy tr "@SpringBootApplication Indicates a configuration class that declares one or mor…"
click at [675, 275] on td "@RestController" at bounding box center [632, 284] width 111 height 25
drag, startPoint x: 695, startPoint y: 285, endPoint x: 1028, endPoint y: 278, distance: 333.1
click at [1028, 278] on td "Combines @Controller and @ResponseBody to simplify the creation of RESTful web …" at bounding box center [963, 284] width 551 height 25
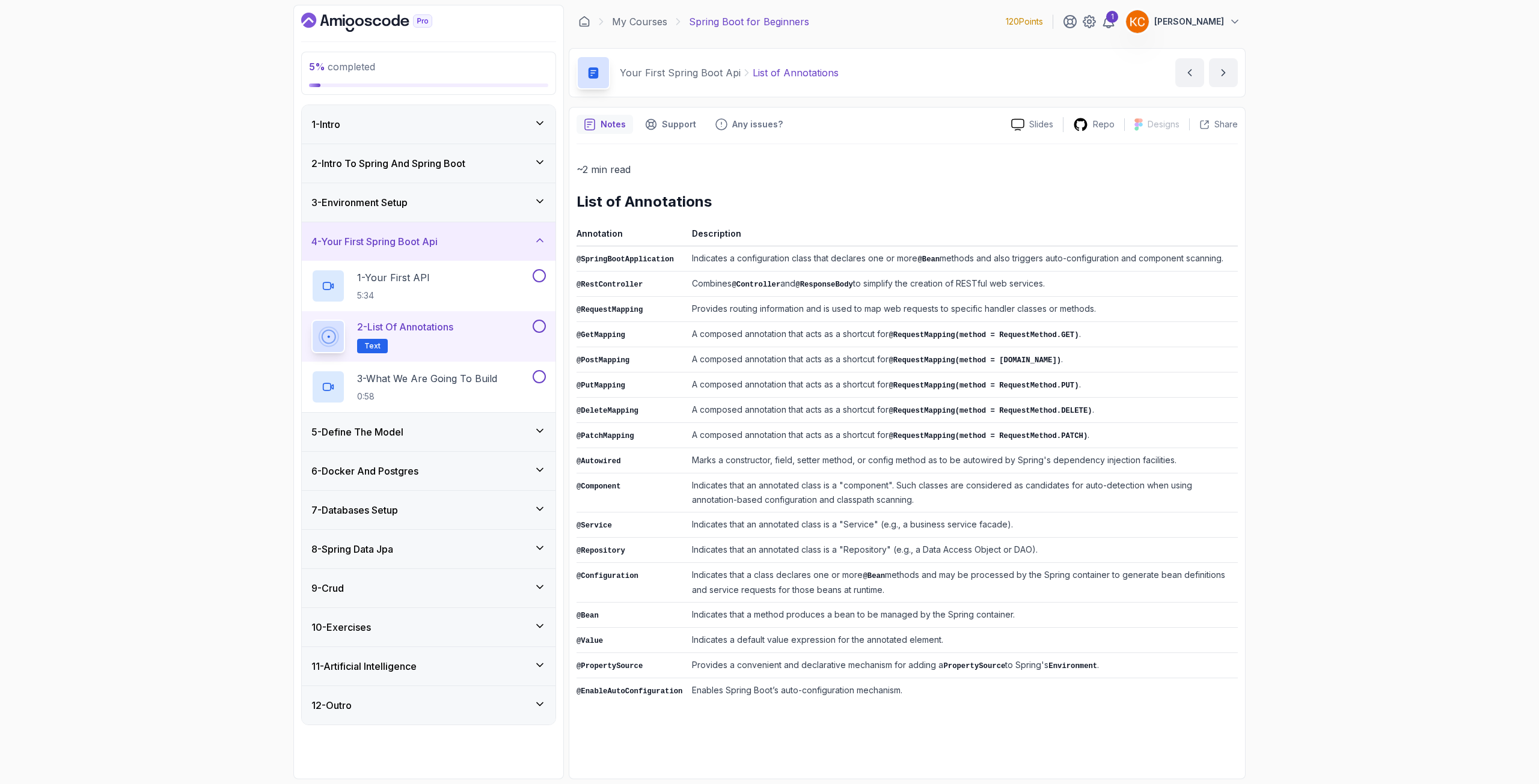
click at [1024, 283] on td "Combines @Controller and @ResponseBody to simplify the creation of RESTful web …" at bounding box center [963, 284] width 551 height 25
click at [599, 284] on code "@RestController" at bounding box center [609, 284] width 66 height 8
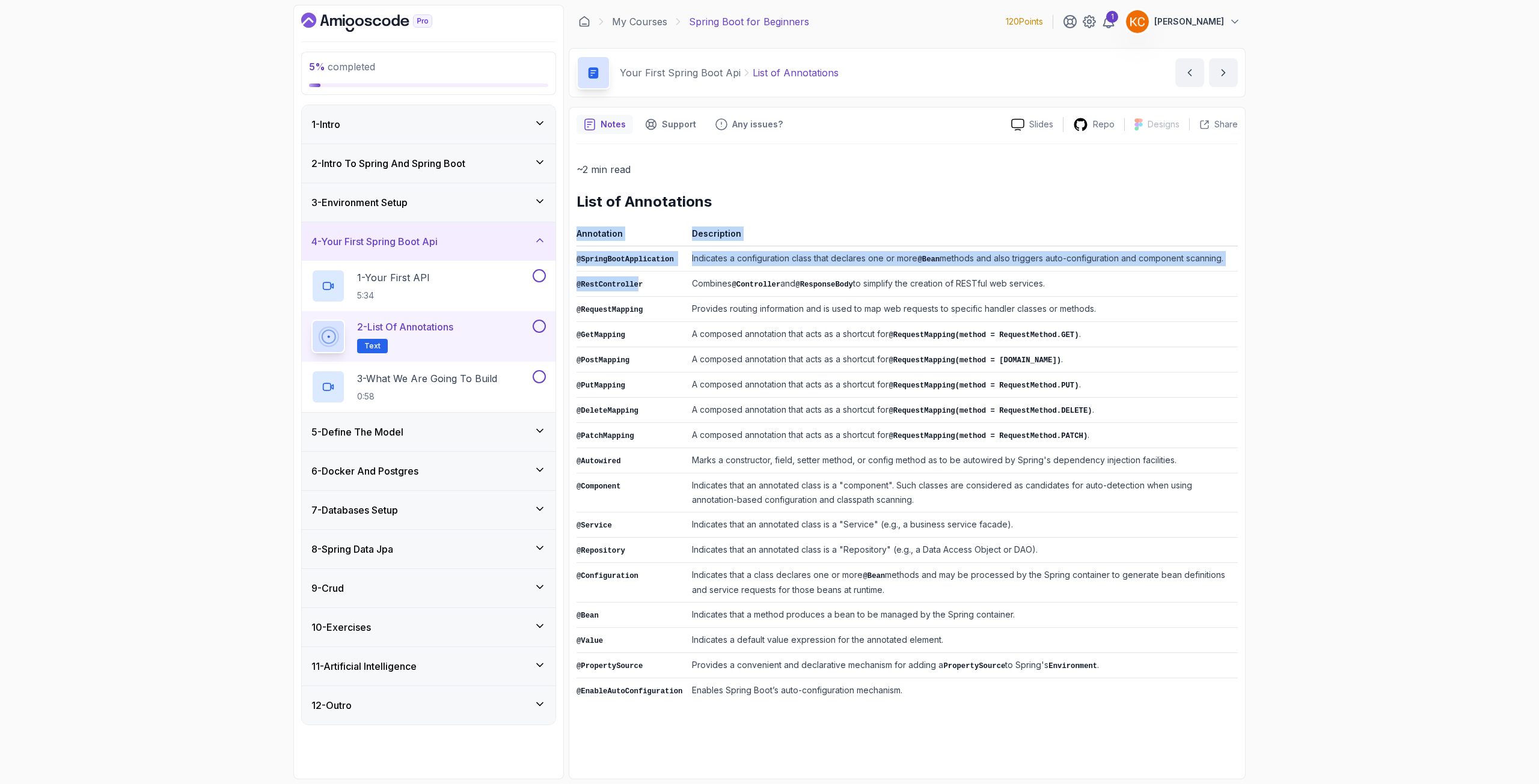
drag, startPoint x: 575, startPoint y: 283, endPoint x: 635, endPoint y: 282, distance: 60.0
click at [635, 282] on div "Notes Support Any issues? Slides Repo Designs Design not available Share ~2 min…" at bounding box center [907, 443] width 677 height 672
click at [635, 282] on code "@RestController" at bounding box center [609, 284] width 66 height 8
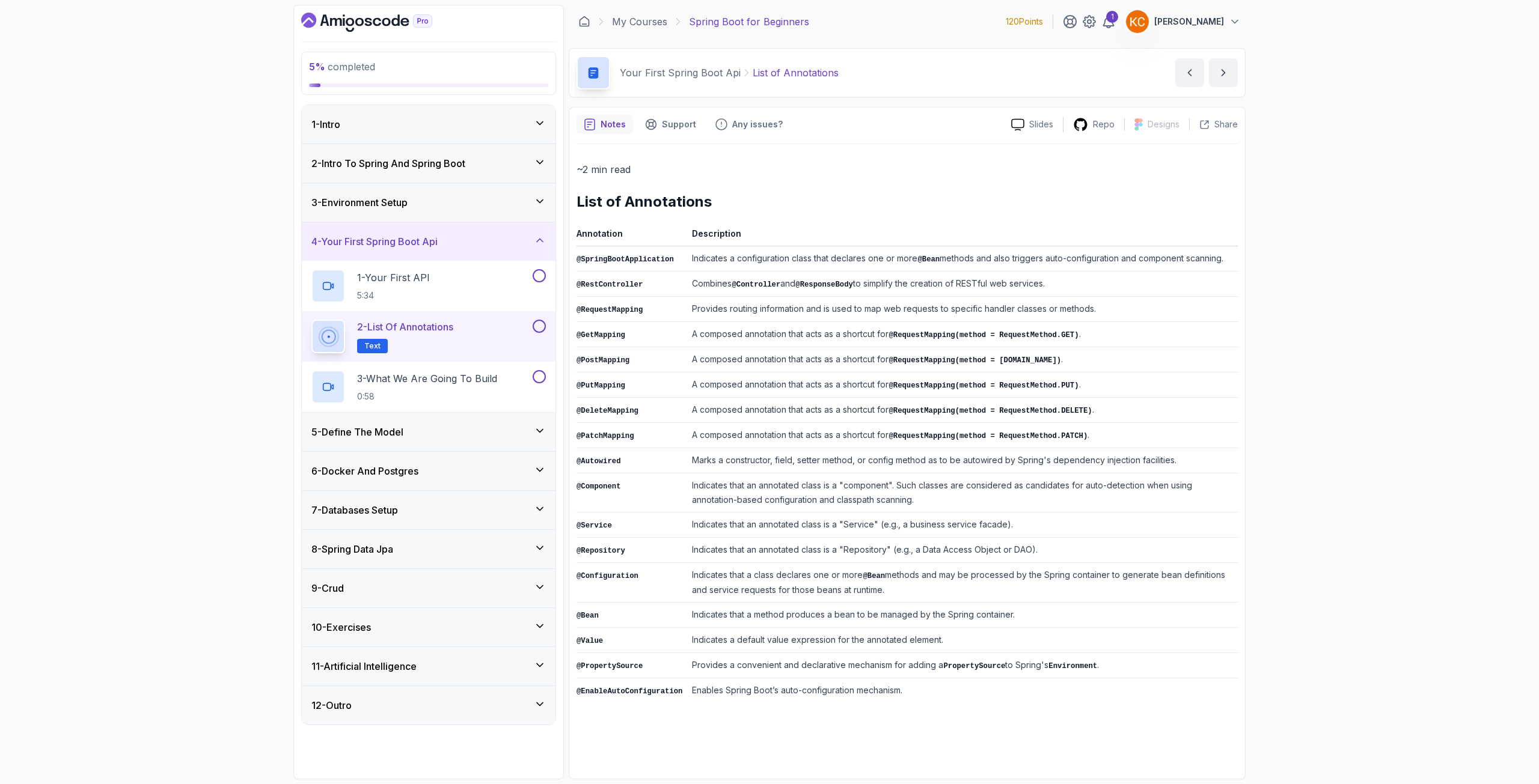
drag, startPoint x: 576, startPoint y: 283, endPoint x: 1073, endPoint y: 283, distance: 497.0
click at [1073, 283] on tr "@RestController Combines @Controller and @ResponseBody to simplify the creation…" at bounding box center [906, 284] width 661 height 25
copy tr "@RestController Combines @Controller and @ResponseBody to simplify the creation…"
click at [622, 306] on code "@RequestMapping" at bounding box center [609, 310] width 66 height 8
drag, startPoint x: 618, startPoint y: 310, endPoint x: 1009, endPoint y: 303, distance: 391.1
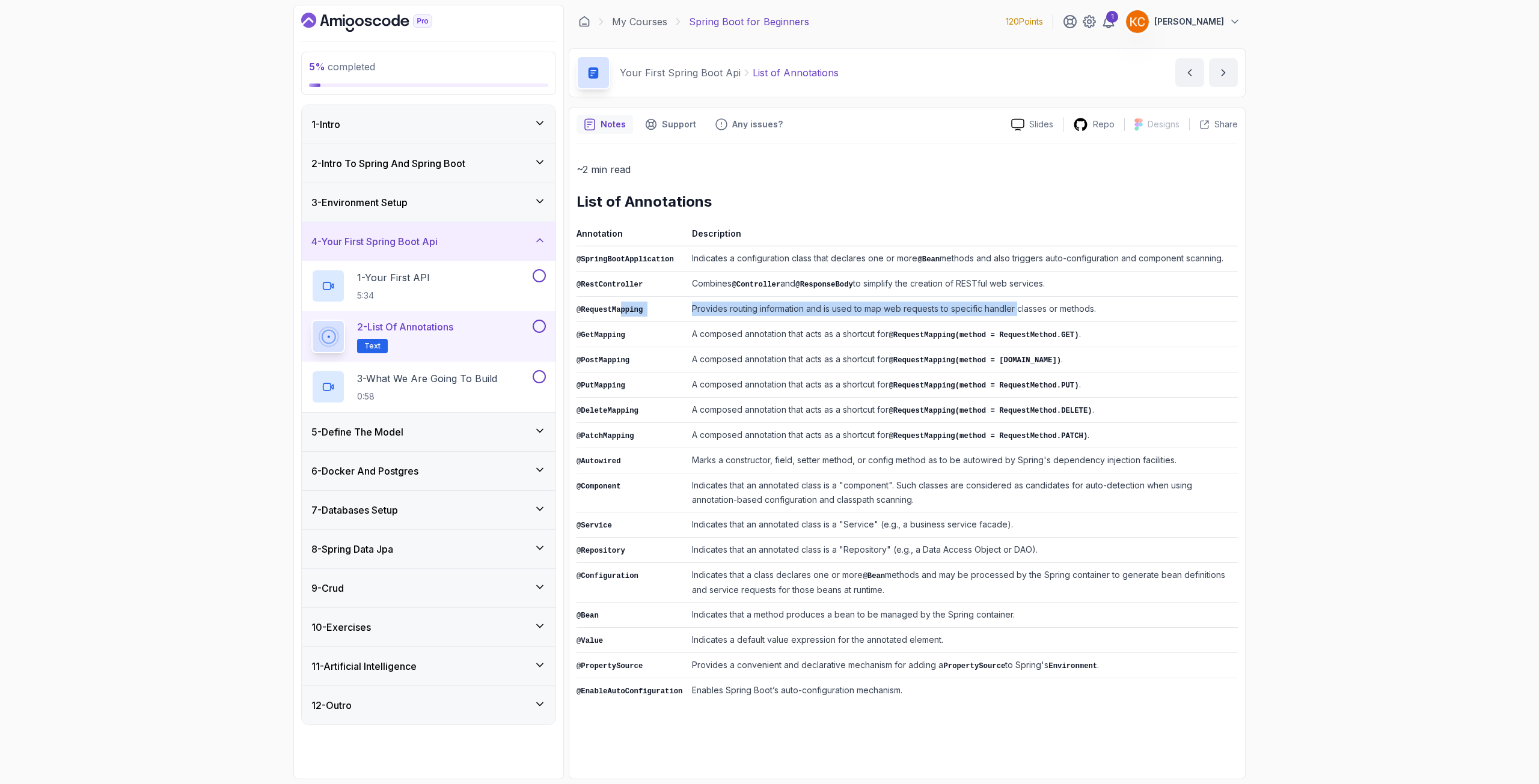
click at [1009, 303] on tr "@RequestMapping Provides routing information and is used to map web requests to…" at bounding box center [906, 310] width 661 height 25
click at [1009, 303] on td "Provides routing information and is used to map web requests to specific handle…" at bounding box center [963, 310] width 551 height 25
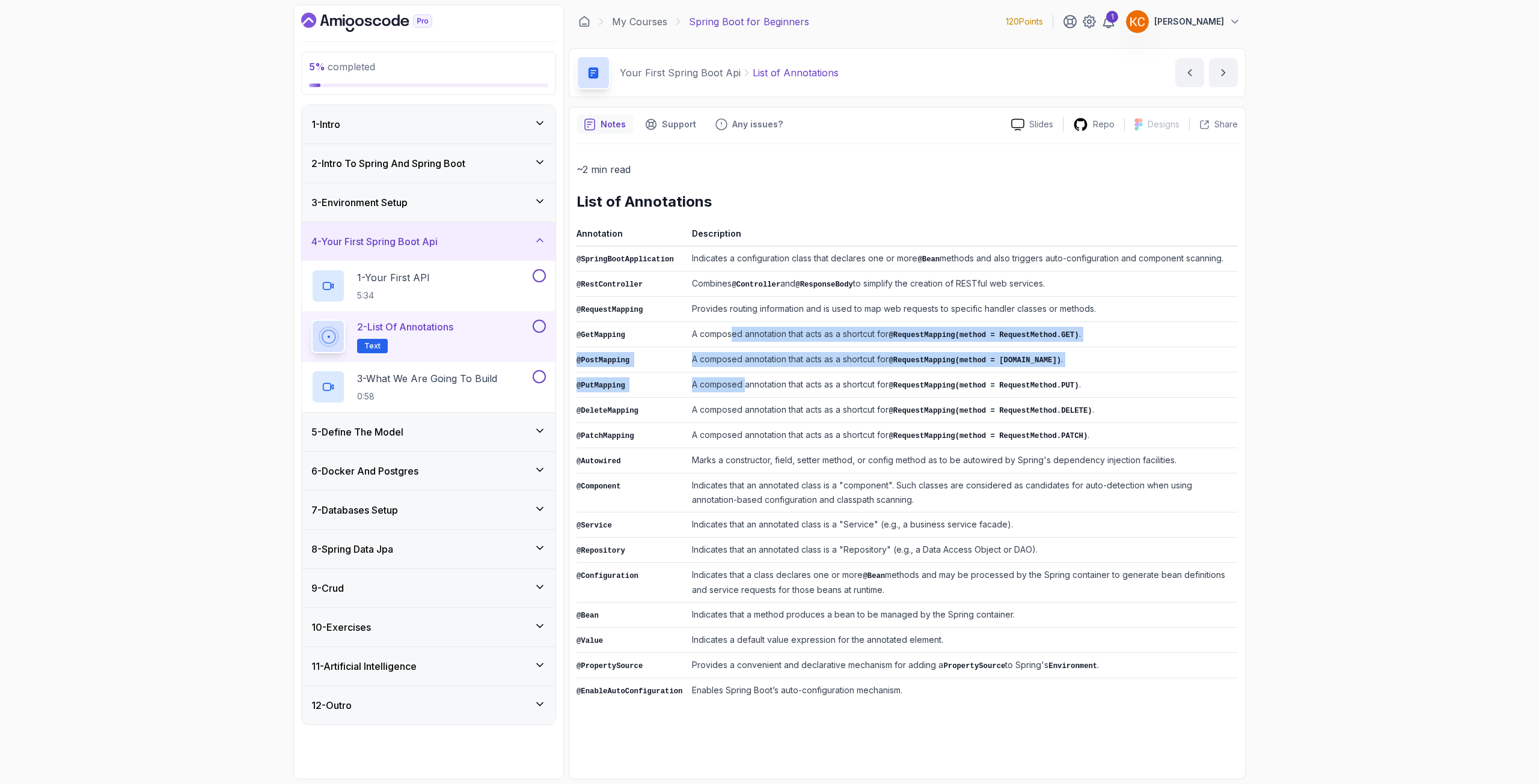
drag, startPoint x: 724, startPoint y: 330, endPoint x: 735, endPoint y: 382, distance: 53.2
click at [735, 382] on tbody "@SpringBootApplication Indicates a configuration class that declares one or mor…" at bounding box center [906, 474] width 661 height 457
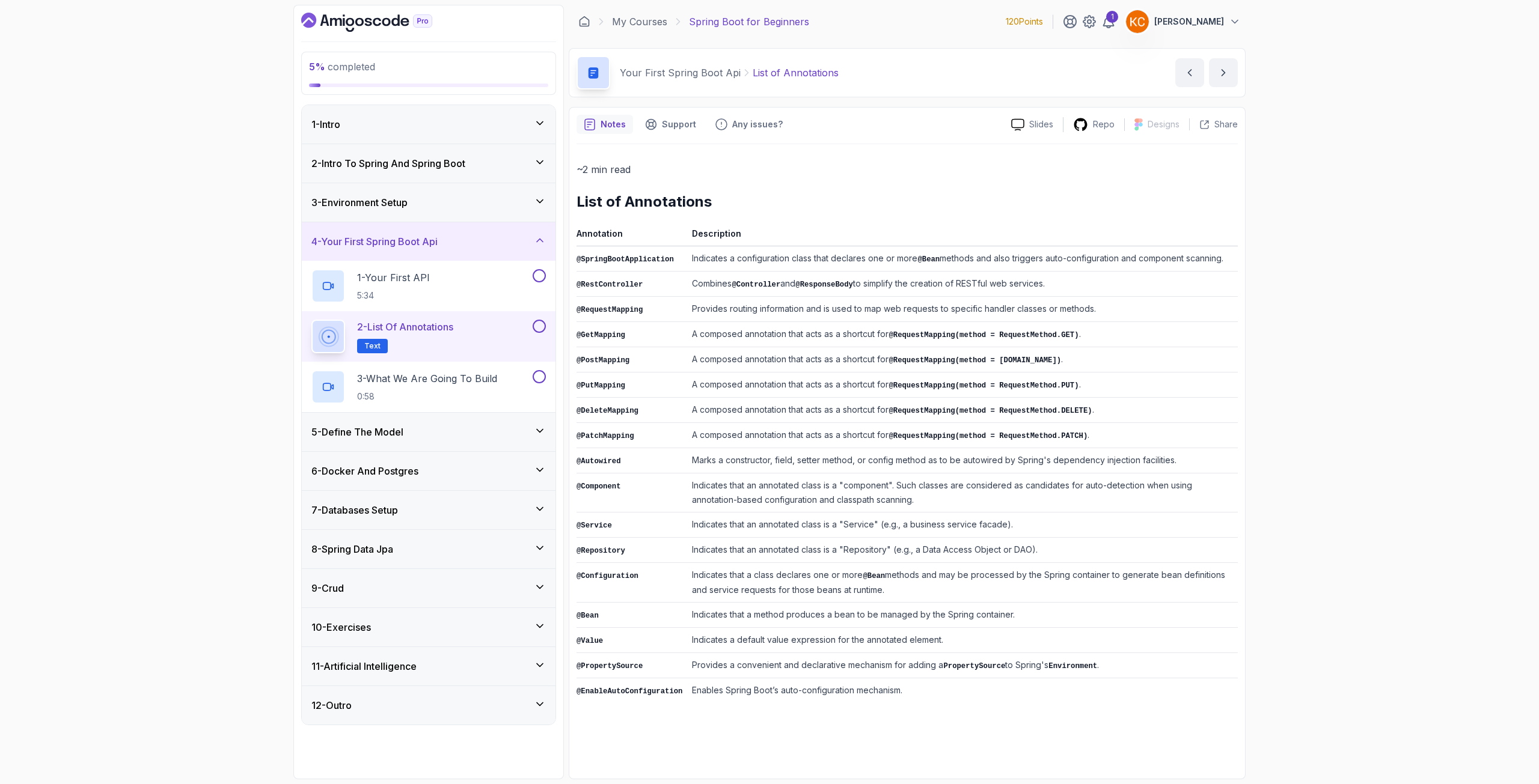
click at [672, 400] on td "@DeleteMapping" at bounding box center [632, 411] width 111 height 25
drag, startPoint x: 699, startPoint y: 432, endPoint x: 755, endPoint y: 439, distance: 56.4
click at [755, 439] on td "A composed annotation that acts as a shortcut for @RequestMapping(method = Requ…" at bounding box center [963, 436] width 551 height 25
click at [737, 459] on td "Marks a constructor, field, setter method, or config method as to be autowired …" at bounding box center [963, 461] width 551 height 25
drag, startPoint x: 702, startPoint y: 457, endPoint x: 1002, endPoint y: 459, distance: 300.0
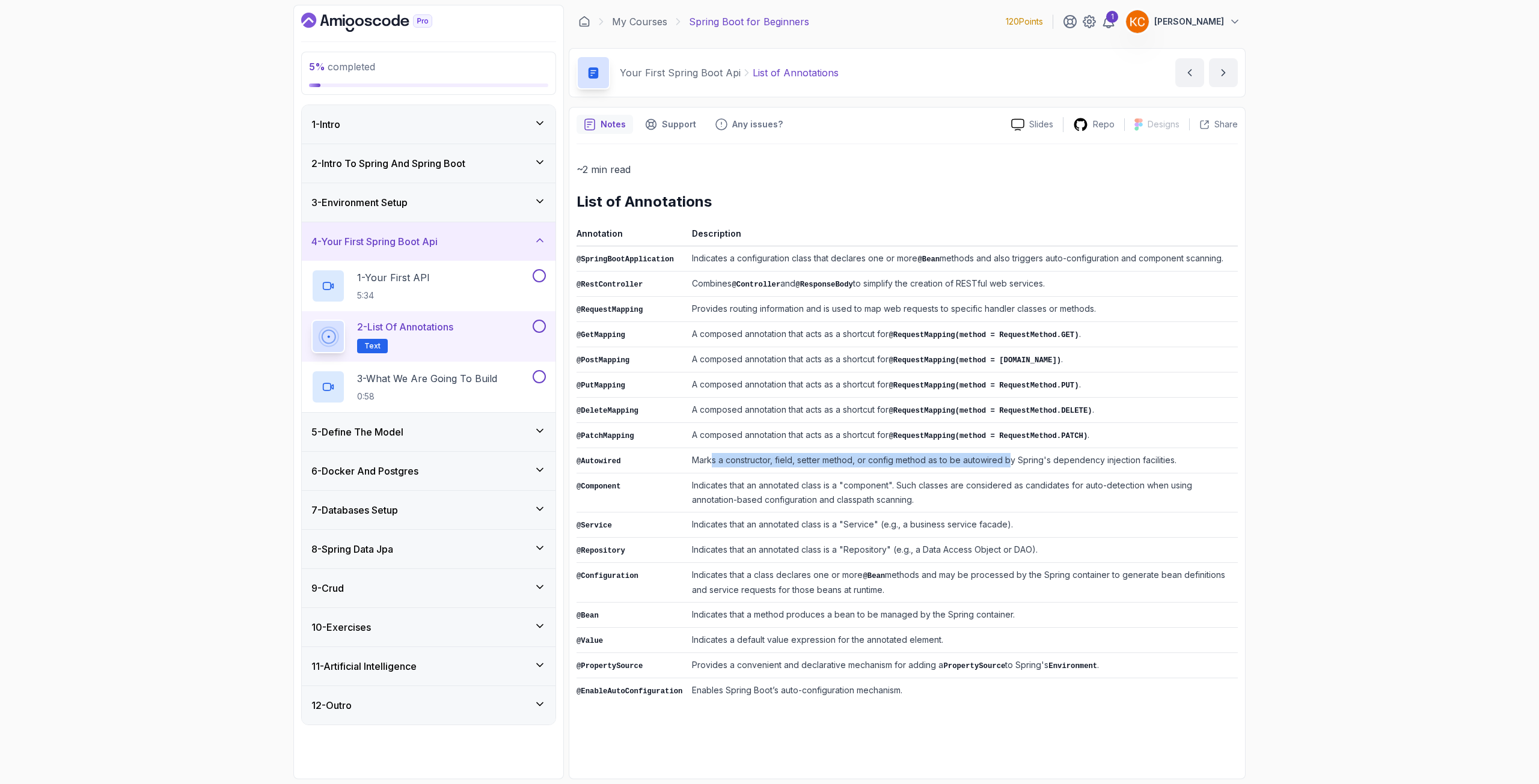
click at [1002, 459] on td "Marks a constructor, field, setter method, or config method as to be autowired …" at bounding box center [963, 461] width 551 height 25
click at [578, 457] on code "@Autowired" at bounding box center [598, 461] width 45 height 8
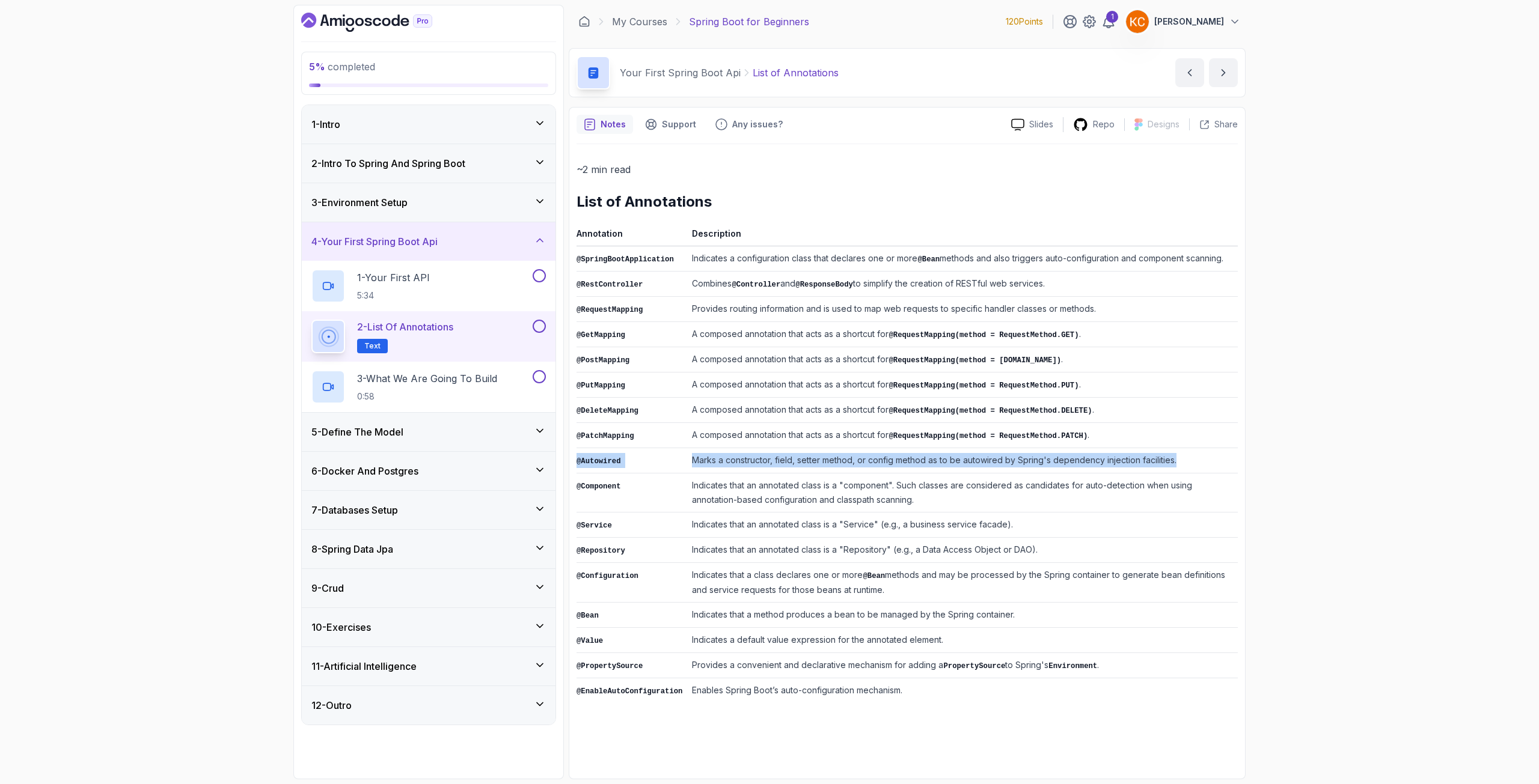
drag, startPoint x: 576, startPoint y: 455, endPoint x: 1189, endPoint y: 453, distance: 613.0
click at [1189, 453] on tr "@Autowired Marks a constructor, field, setter method, or config method as to be…" at bounding box center [906, 461] width 661 height 25
copy tr "@Autowired Marks a constructor, field, setter method, or config method as to be…"
